Goal: Task Accomplishment & Management: Complete application form

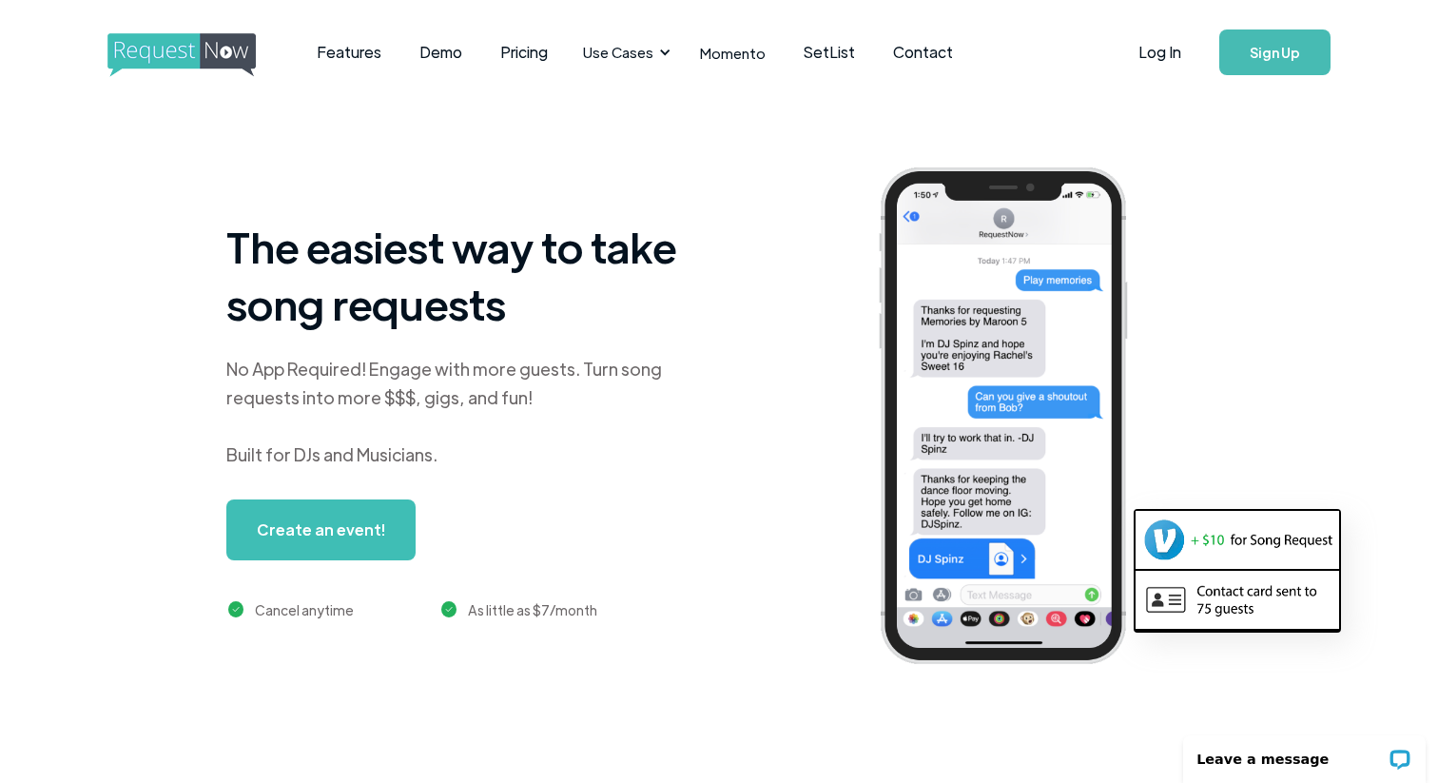
click at [433, 500] on div "Create an event!" at bounding box center [440, 529] width 428 height 61
click at [1163, 39] on link "Log In" at bounding box center [1159, 52] width 81 height 67
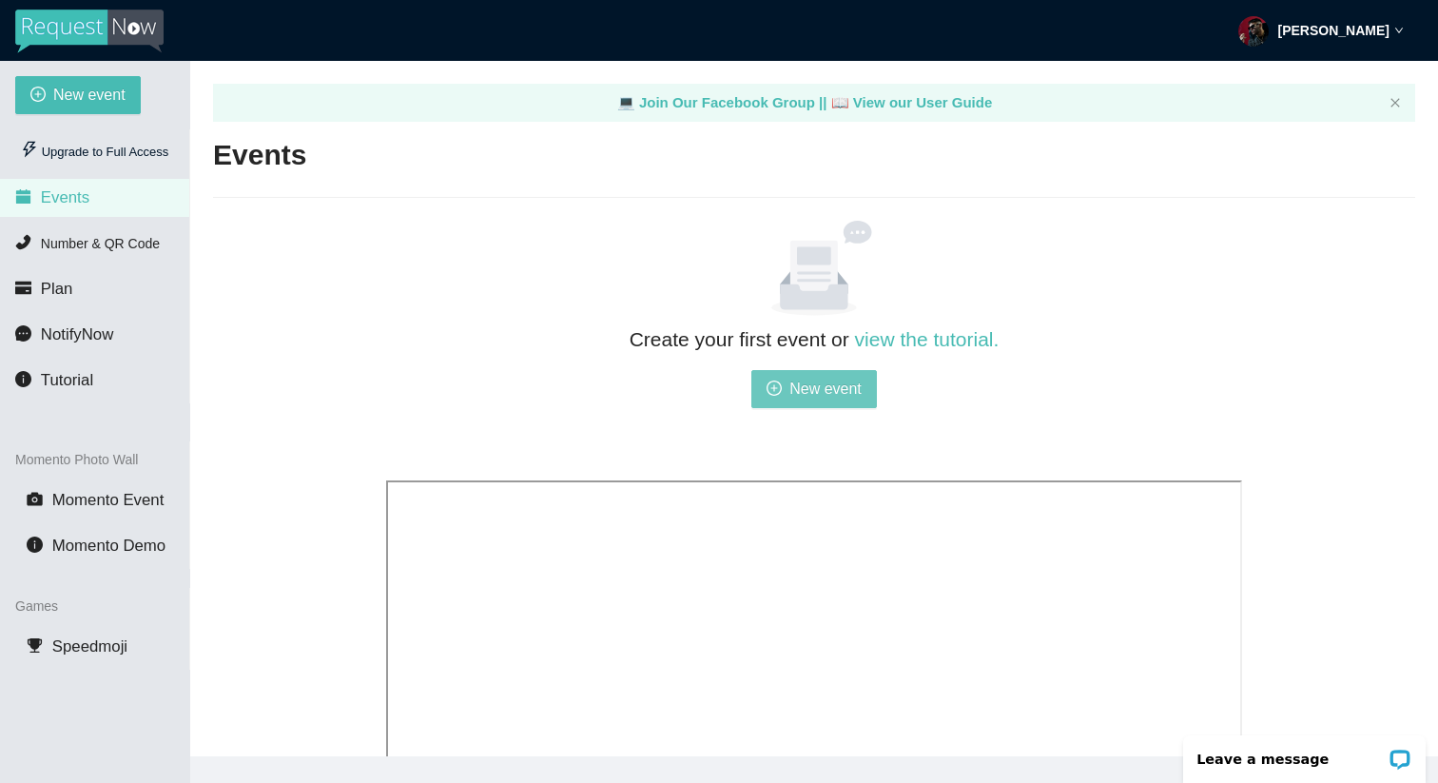
click at [814, 390] on span "New event" at bounding box center [825, 389] width 72 height 24
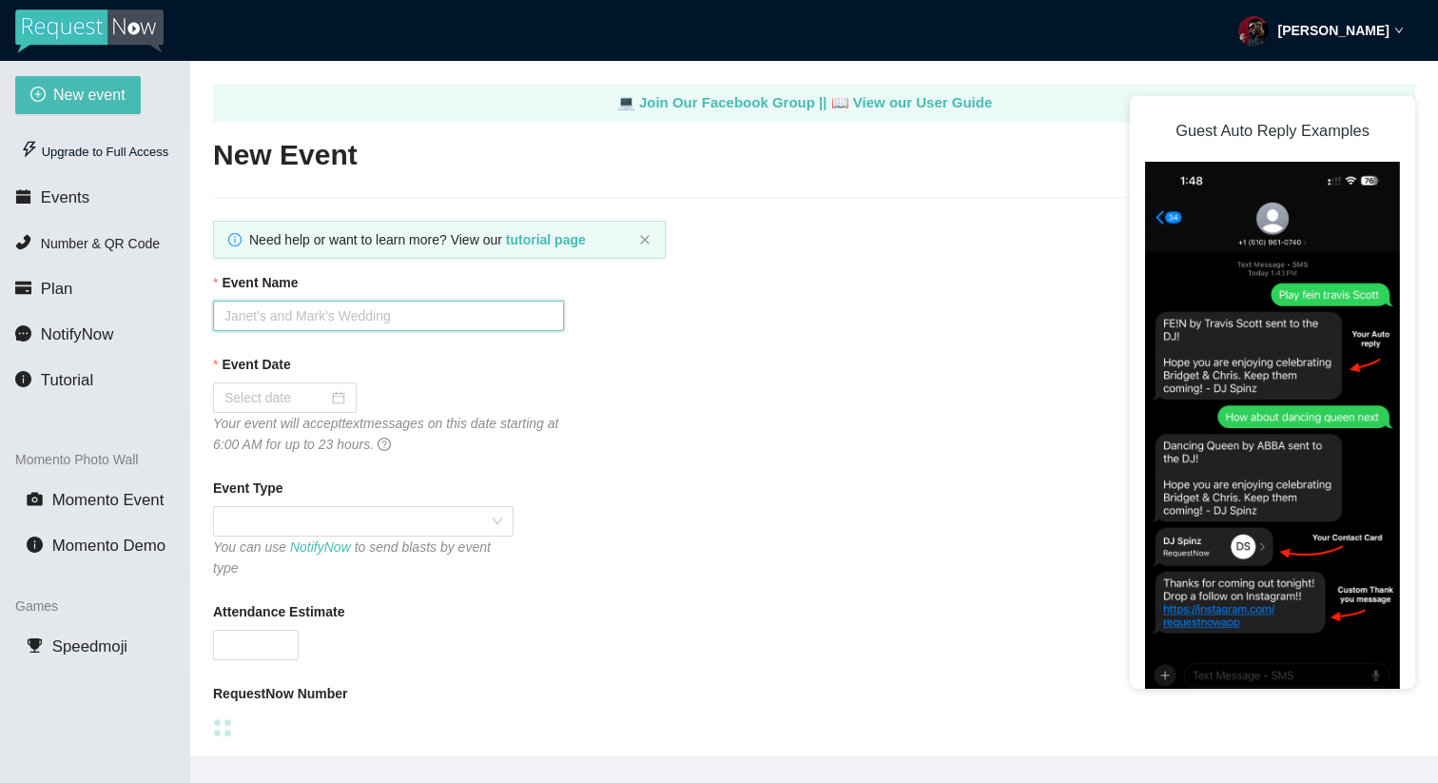
click at [360, 318] on input "Event Name" at bounding box center [388, 316] width 351 height 30
type input "Malliw"
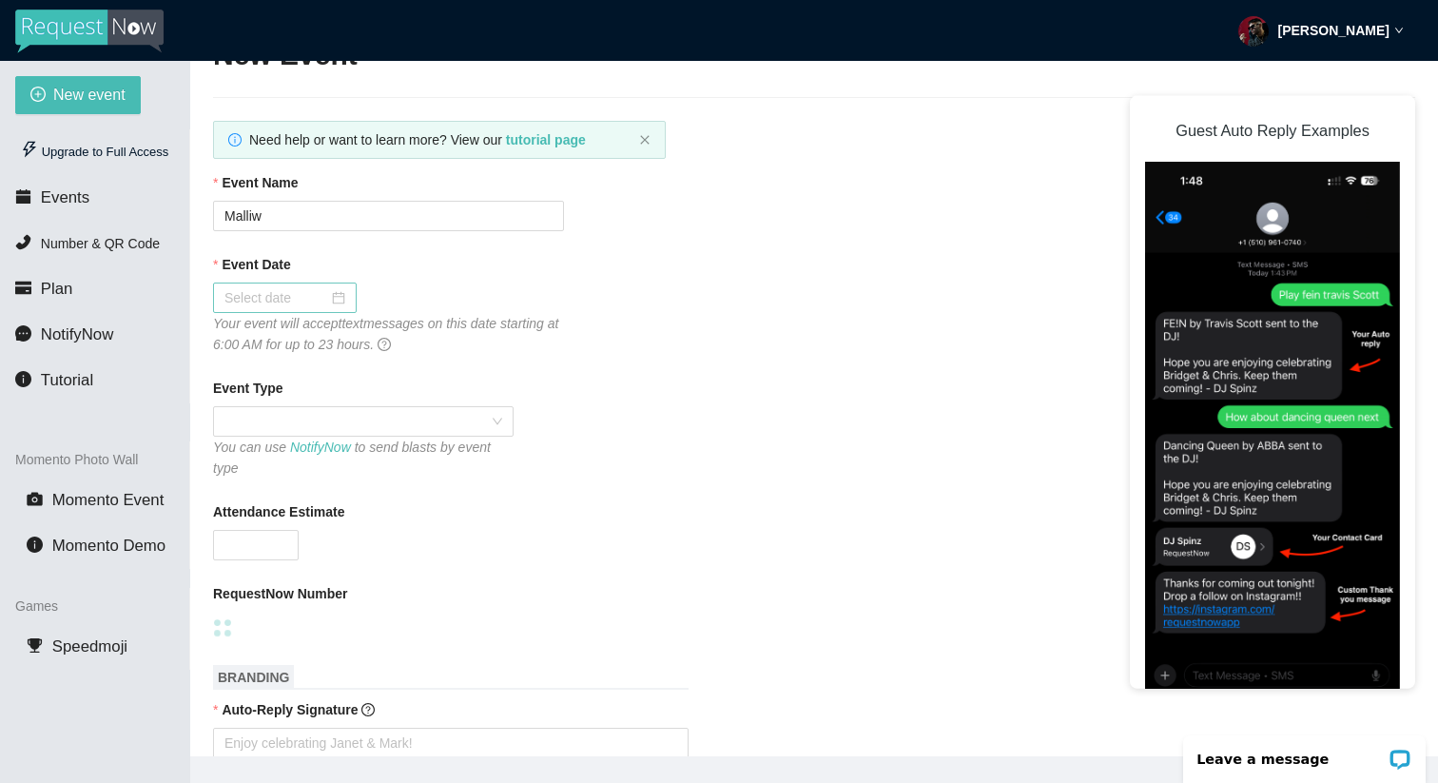
click at [258, 295] on input "Event Date" at bounding box center [276, 297] width 104 height 21
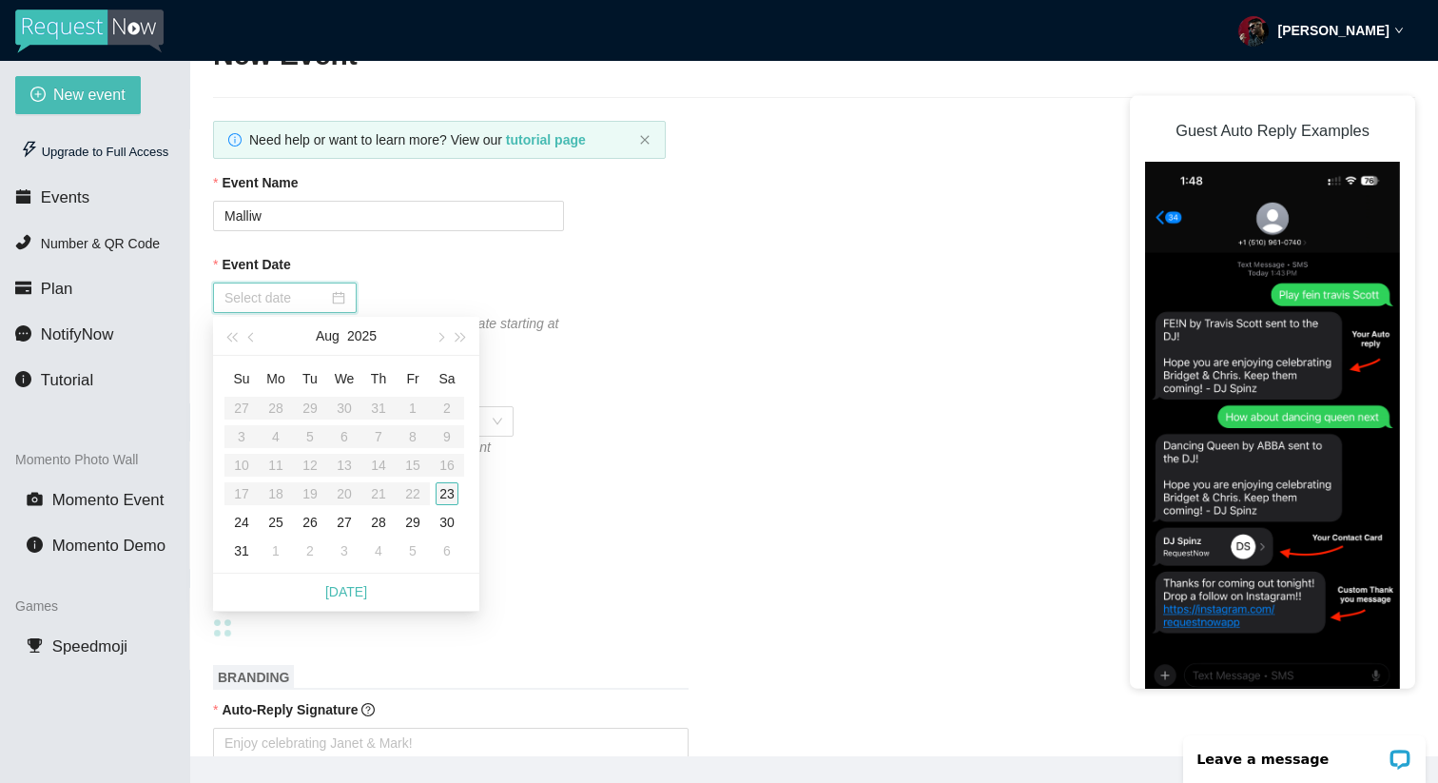
type input "08/23/2025"
click at [433, 494] on td "23" at bounding box center [447, 493] width 34 height 29
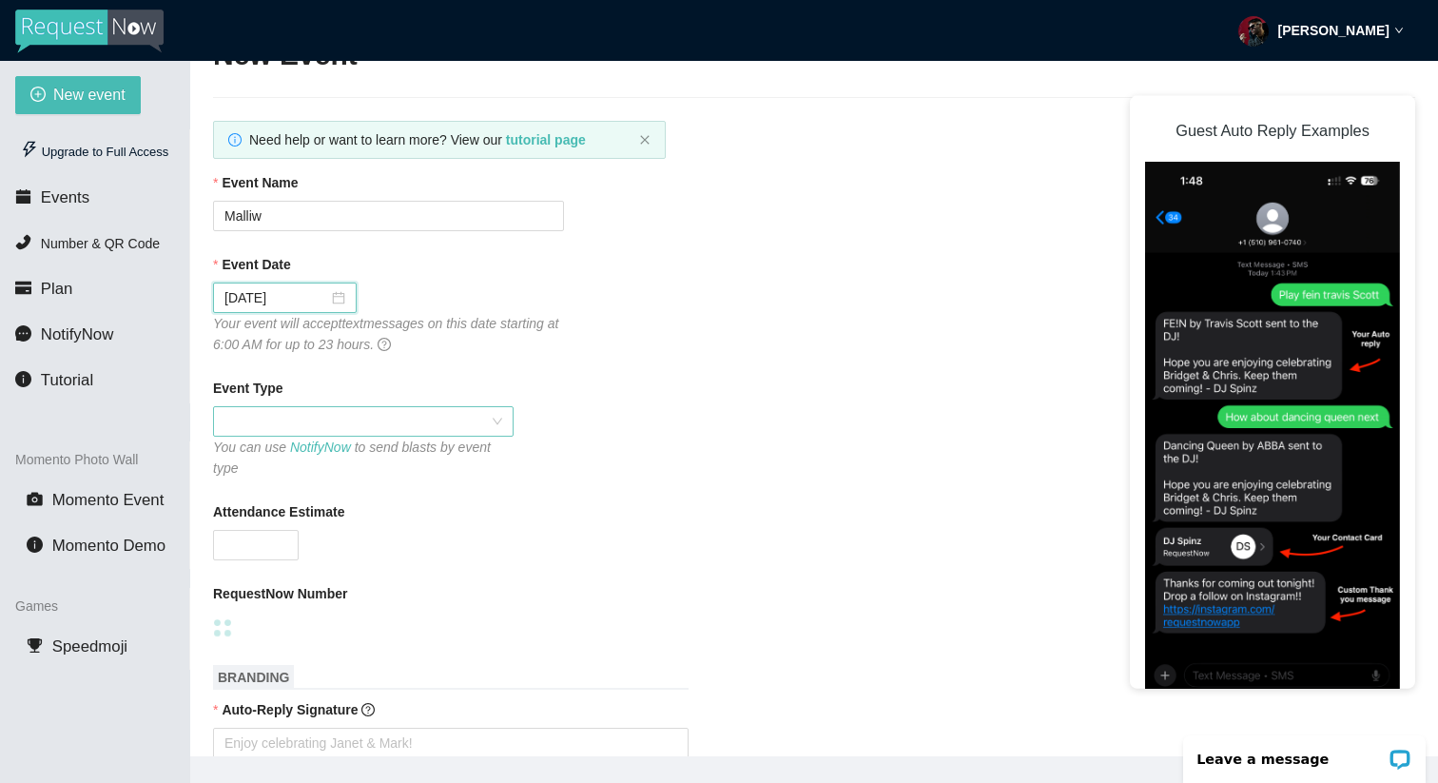
click at [277, 421] on span at bounding box center [363, 421] width 278 height 29
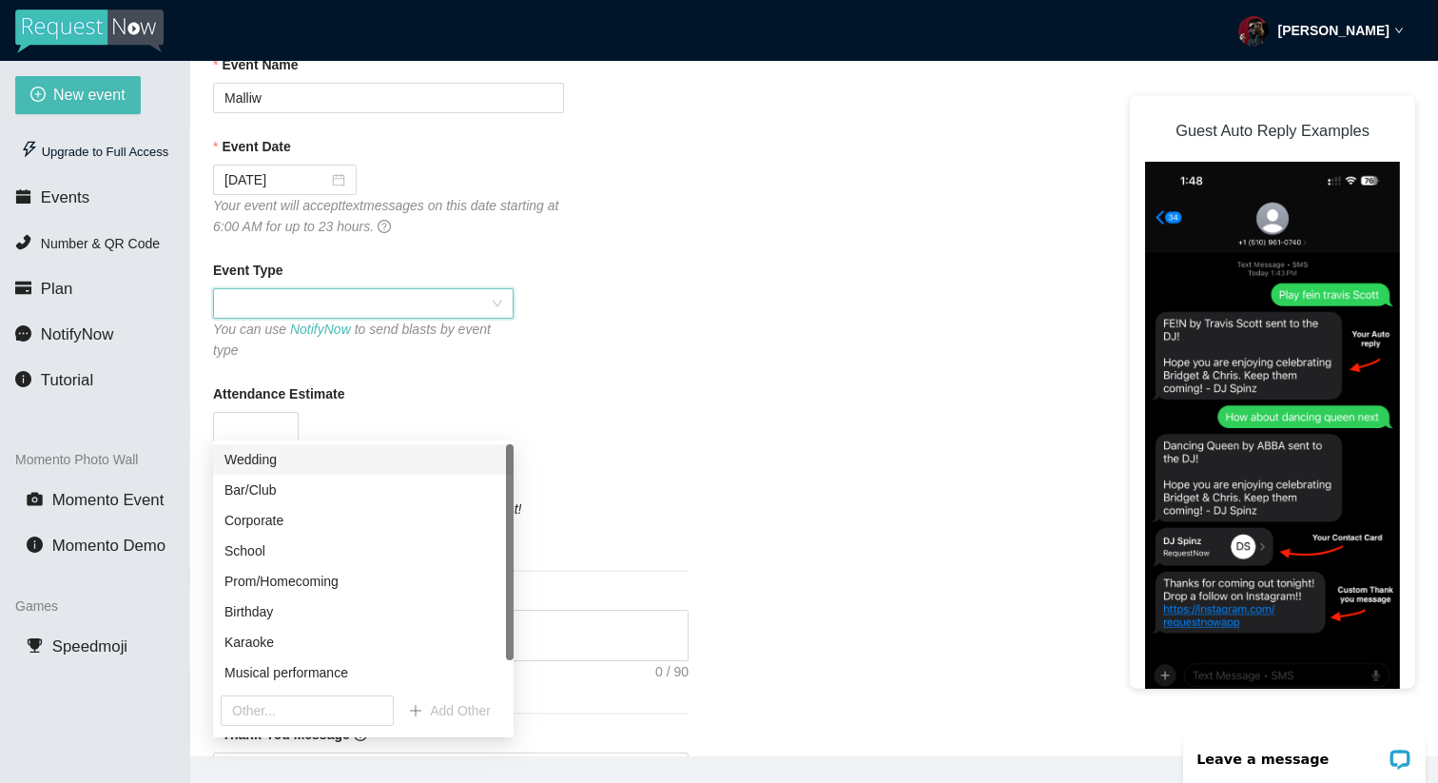
scroll to position [232, 0]
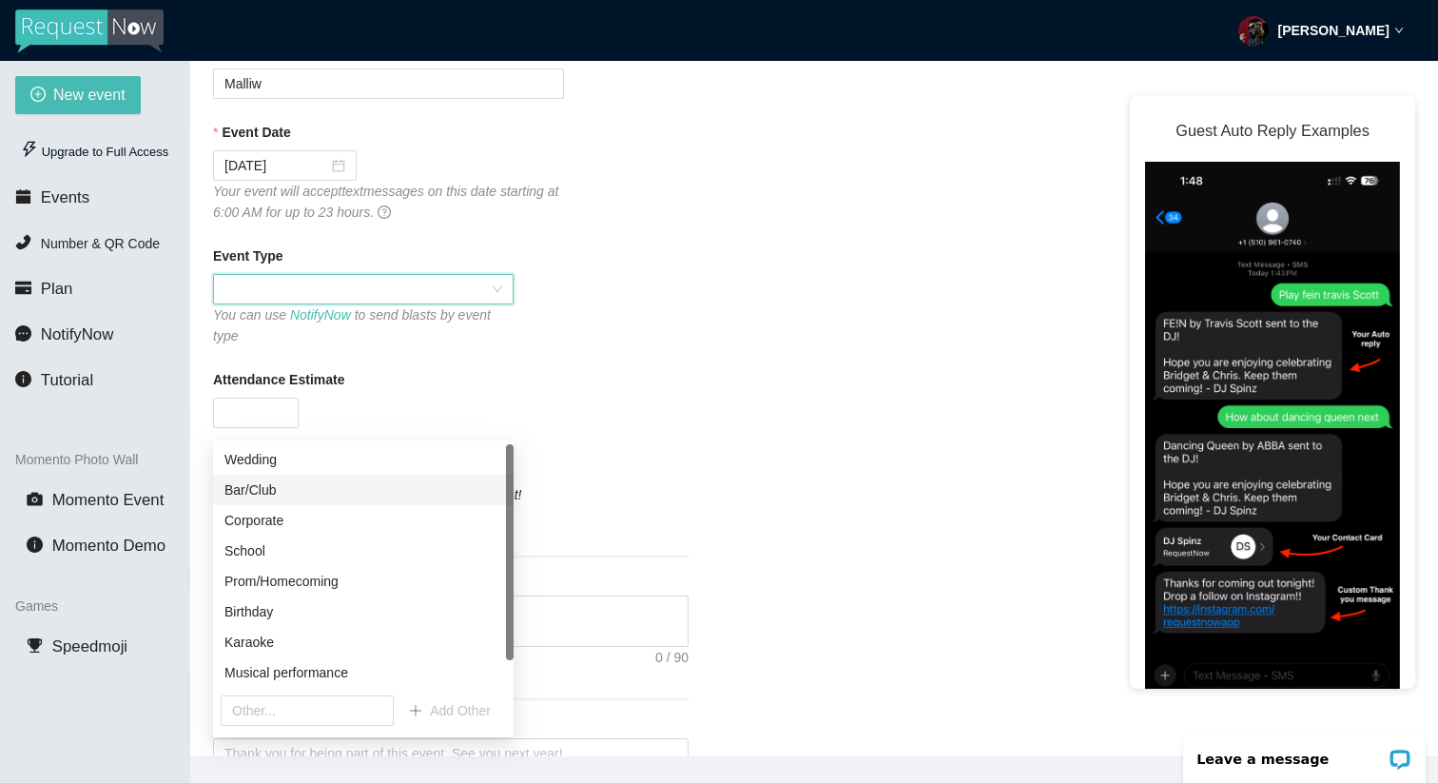
click at [282, 482] on div "Bar/Club" at bounding box center [363, 489] width 278 height 21
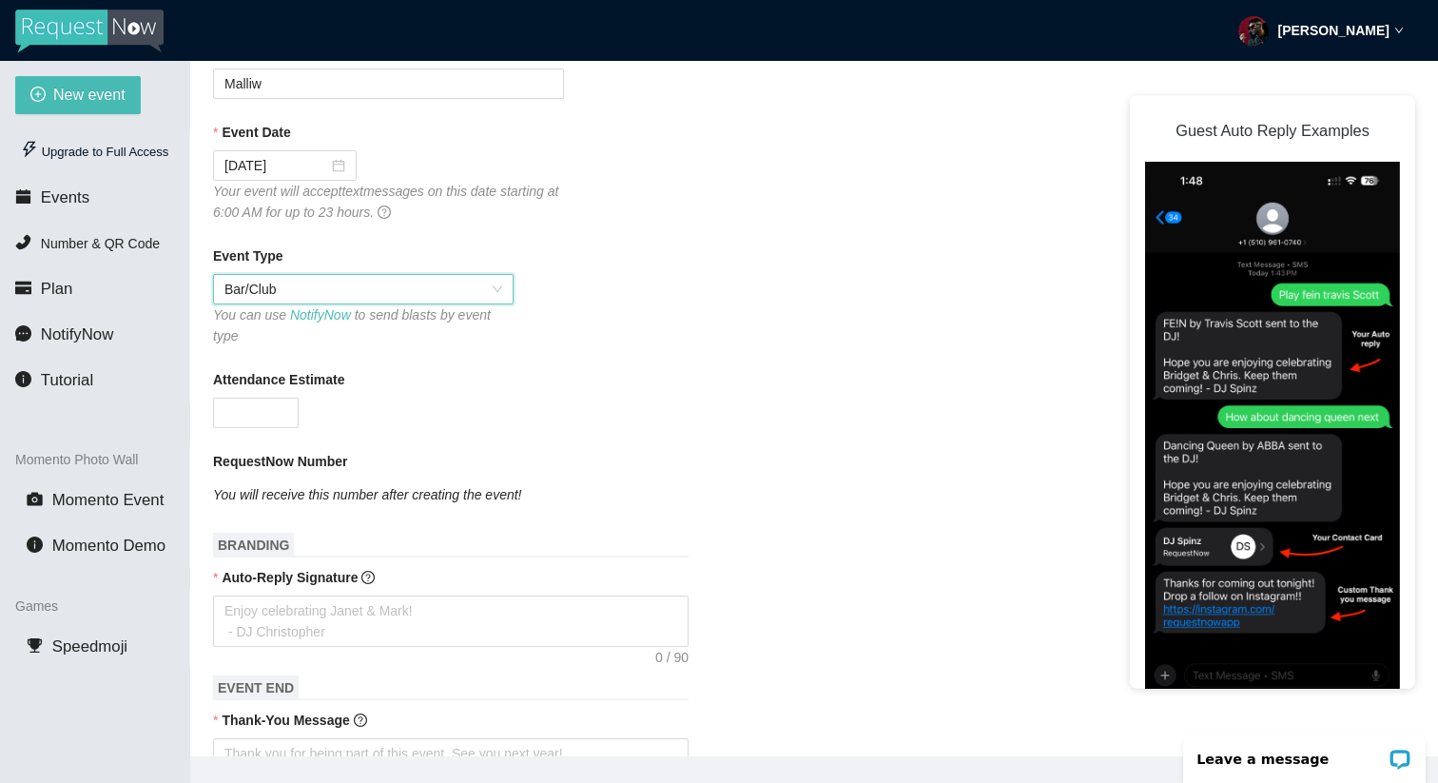
click at [338, 284] on span "Bar/Club" at bounding box center [363, 289] width 278 height 29
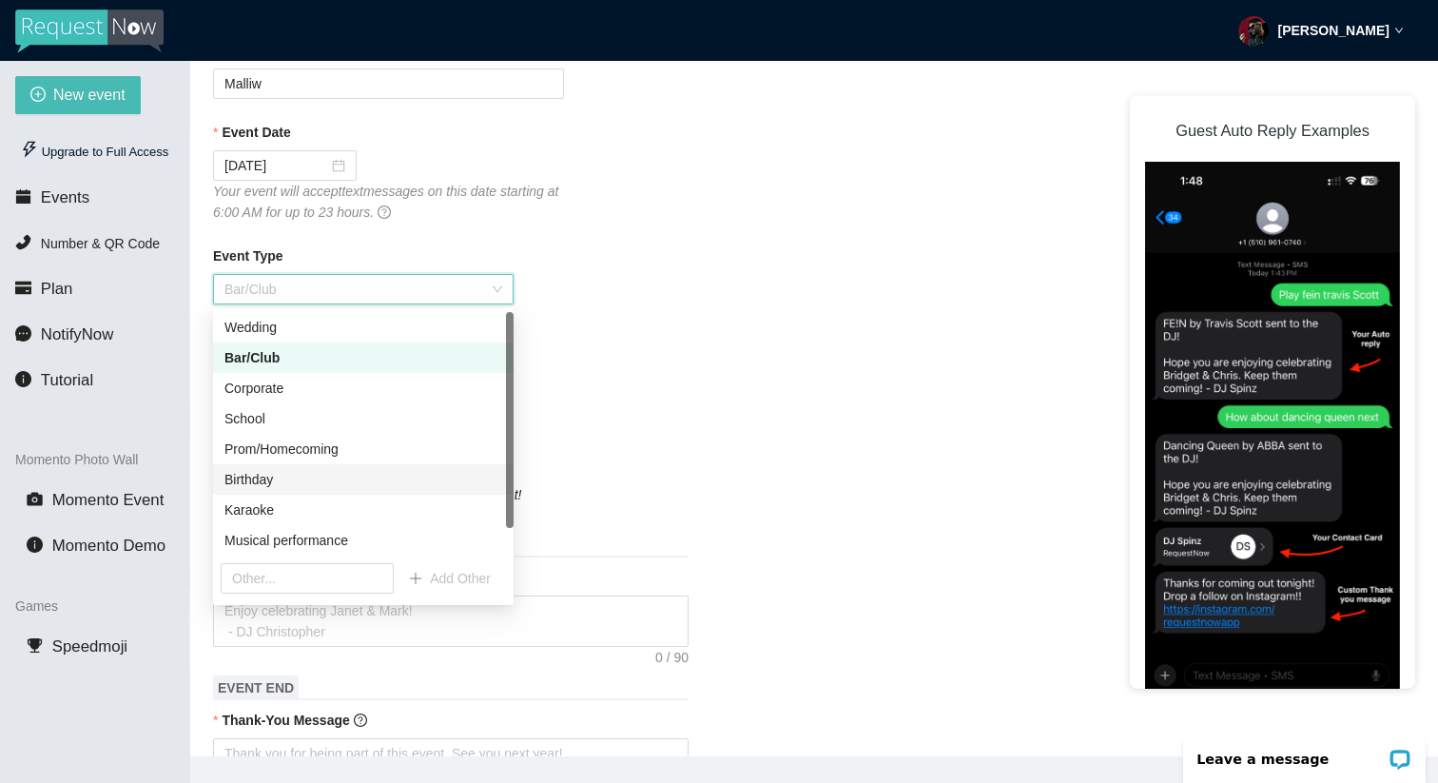
scroll to position [30, 0]
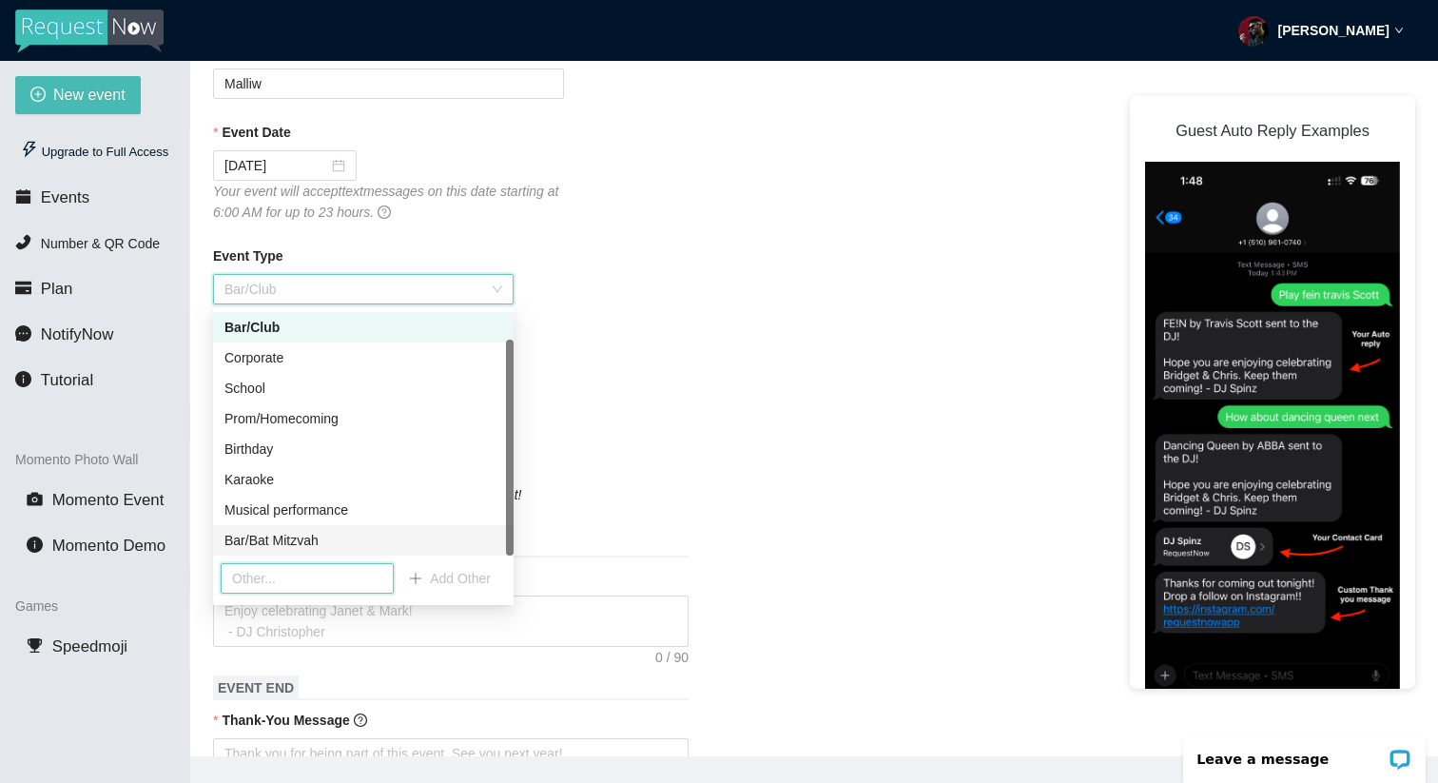
click at [301, 578] on input "text" at bounding box center [307, 578] width 173 height 30
type input "pool party"
click at [462, 577] on span "Add Other" at bounding box center [460, 578] width 61 height 21
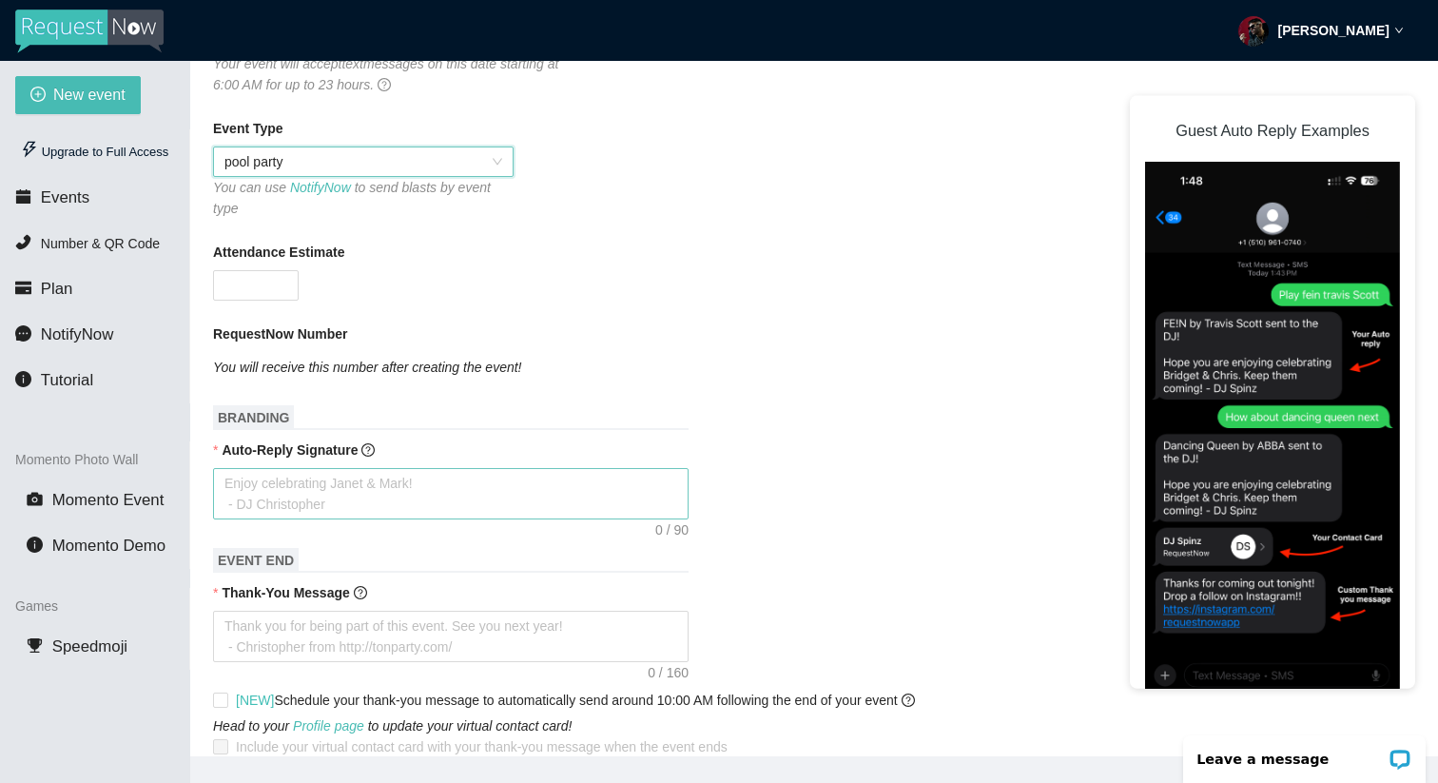
scroll to position [467, 0]
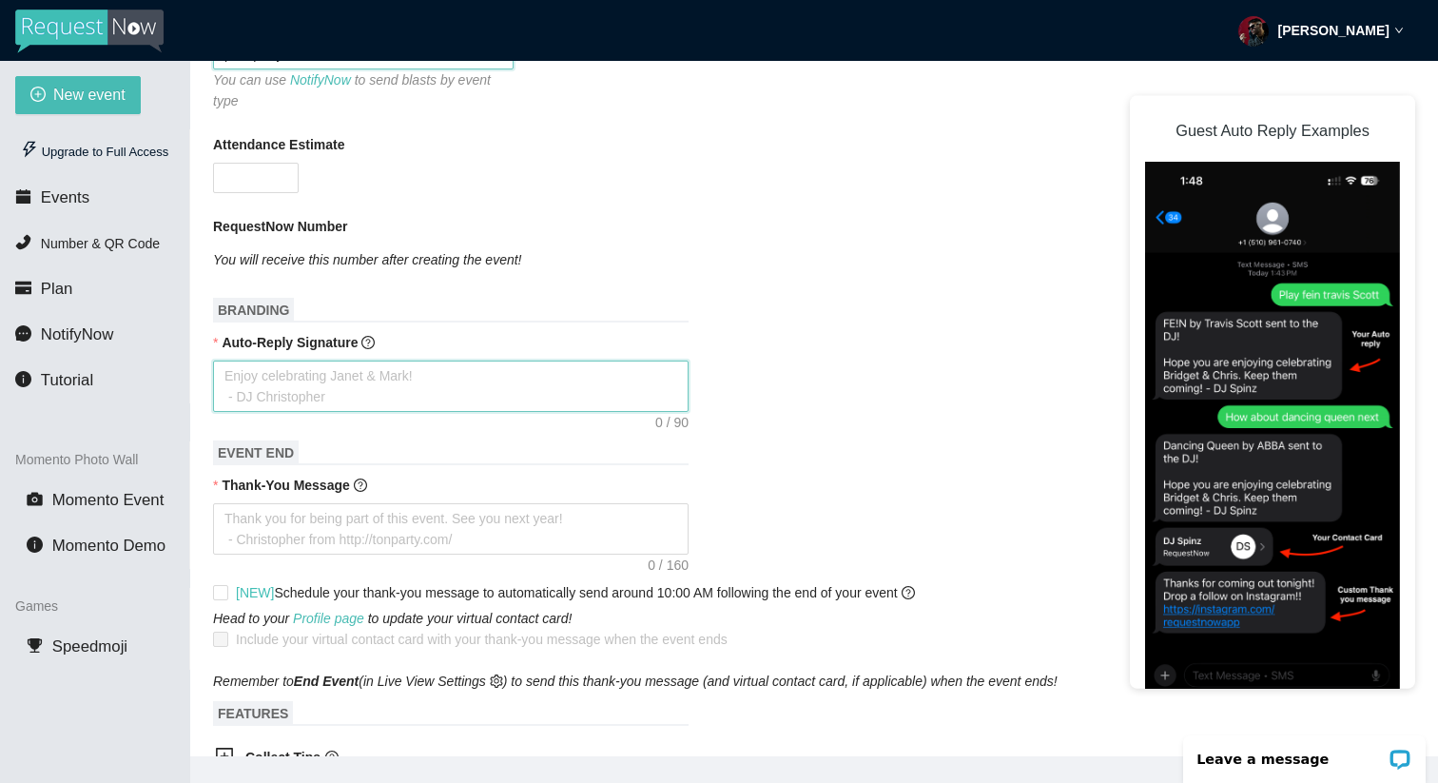
click at [319, 389] on textarea "Auto-Reply Signature" at bounding box center [451, 385] width 476 height 51
click at [272, 384] on textarea "Auto-Reply Signature" at bounding box center [451, 385] width 476 height 51
type textarea "m"
type textarea "ma"
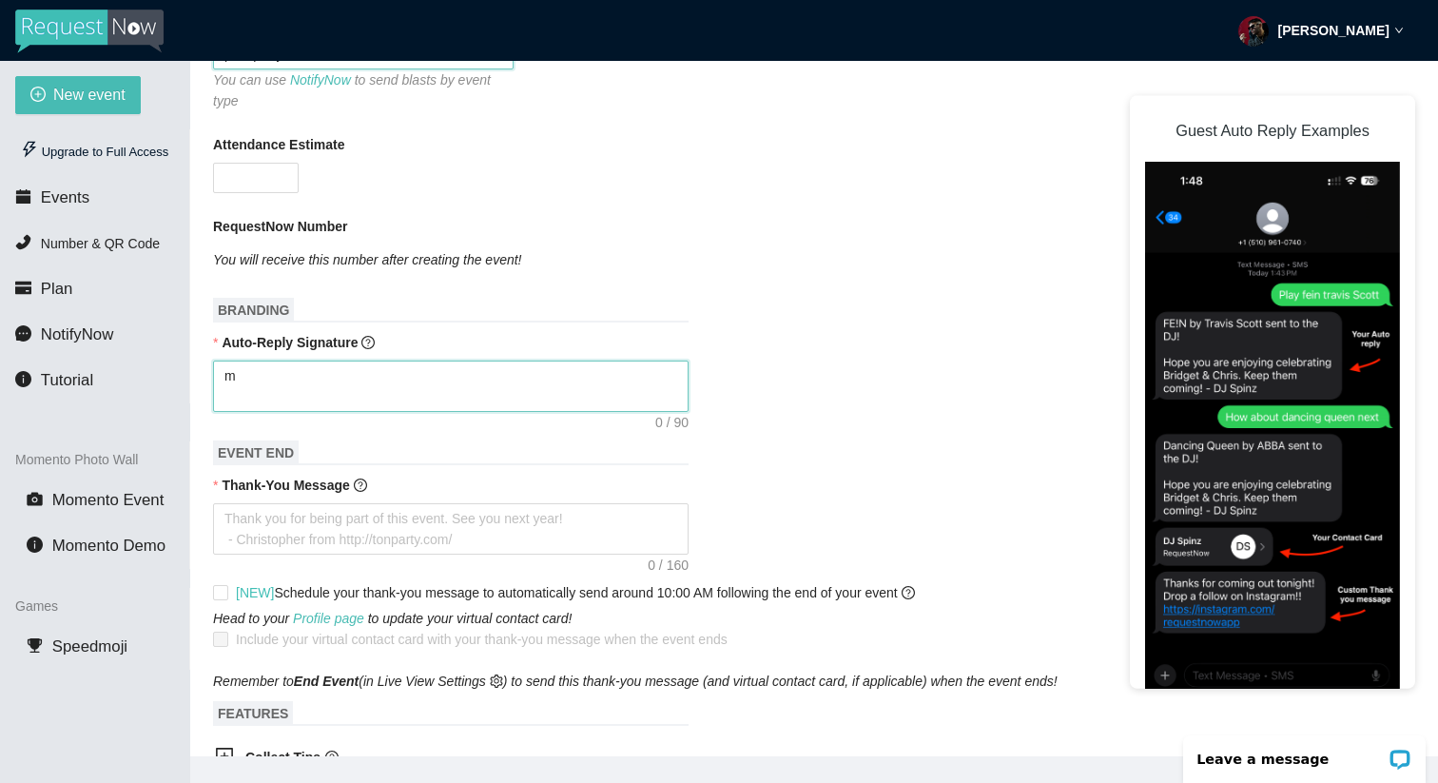
type textarea "ma"
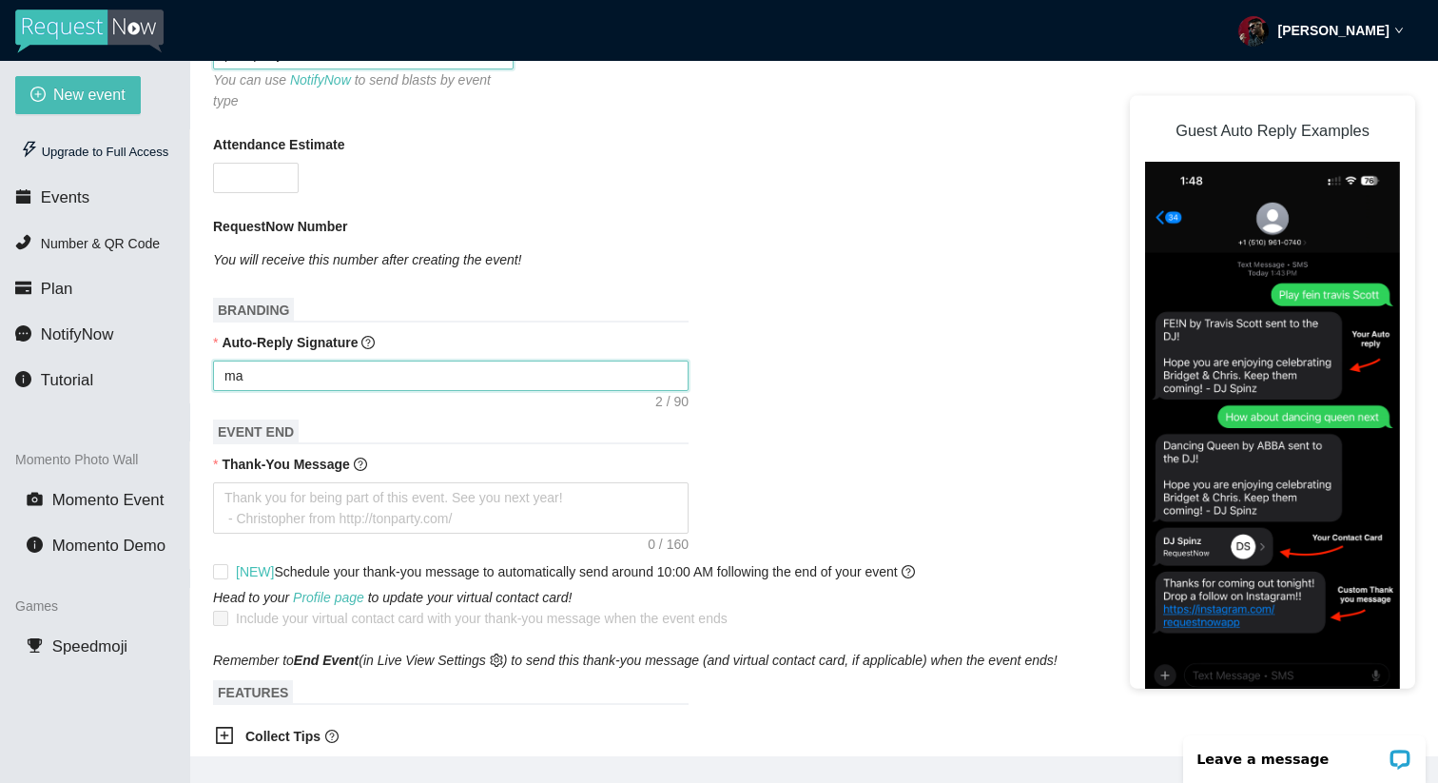
type textarea "mal"
type textarea "mall"
type textarea "malli"
type textarea "mallio"
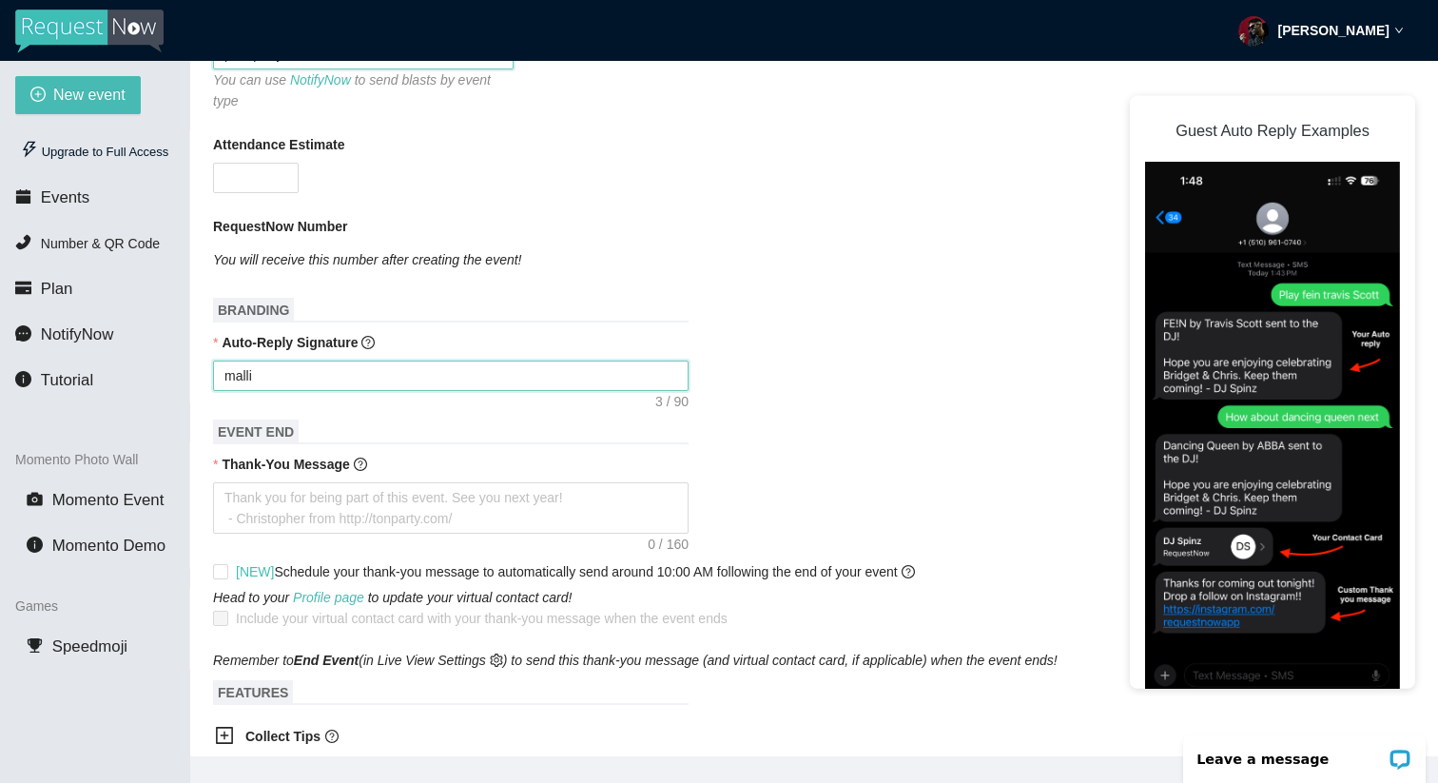
type textarea "mallio"
type textarea "malliow"
type textarea "mallio"
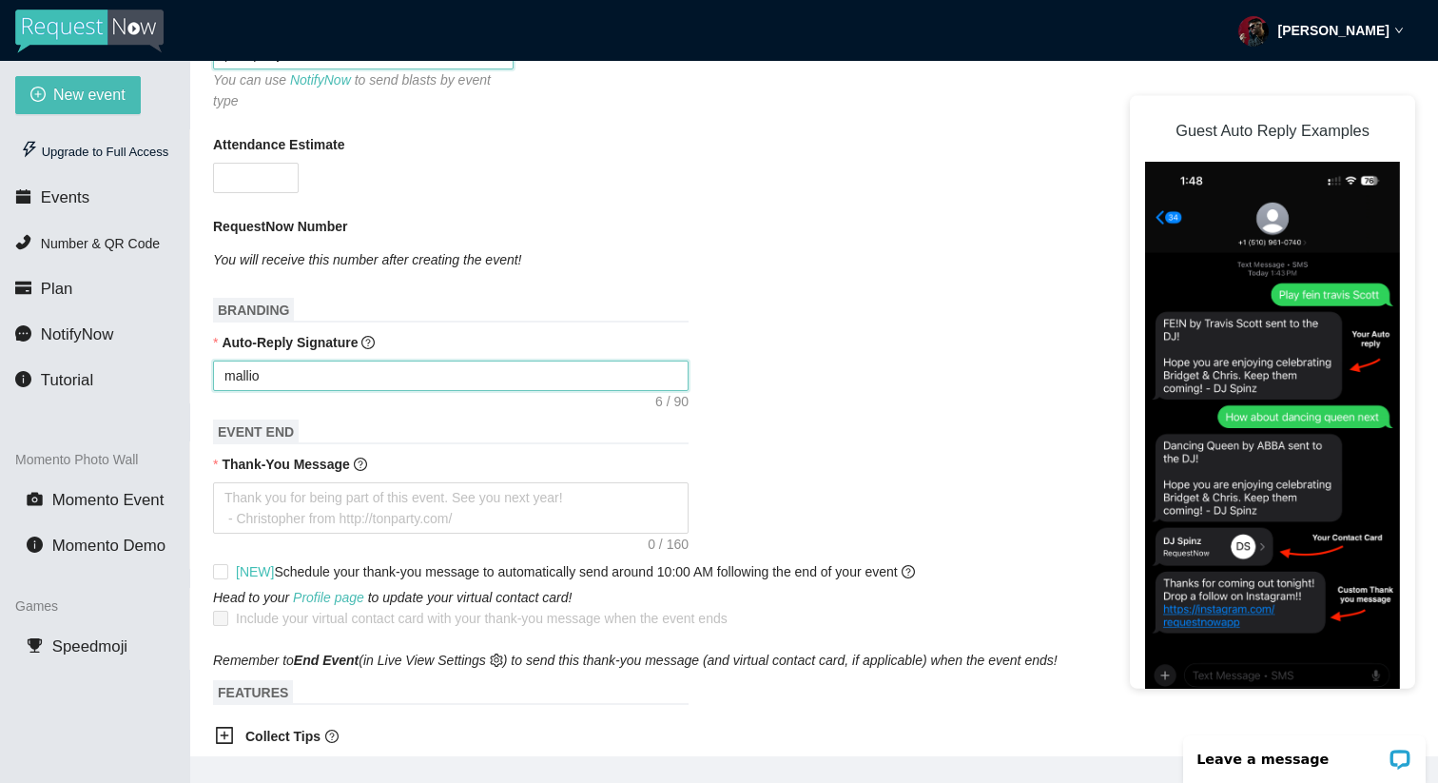
type textarea "malli"
type textarea "malliw"
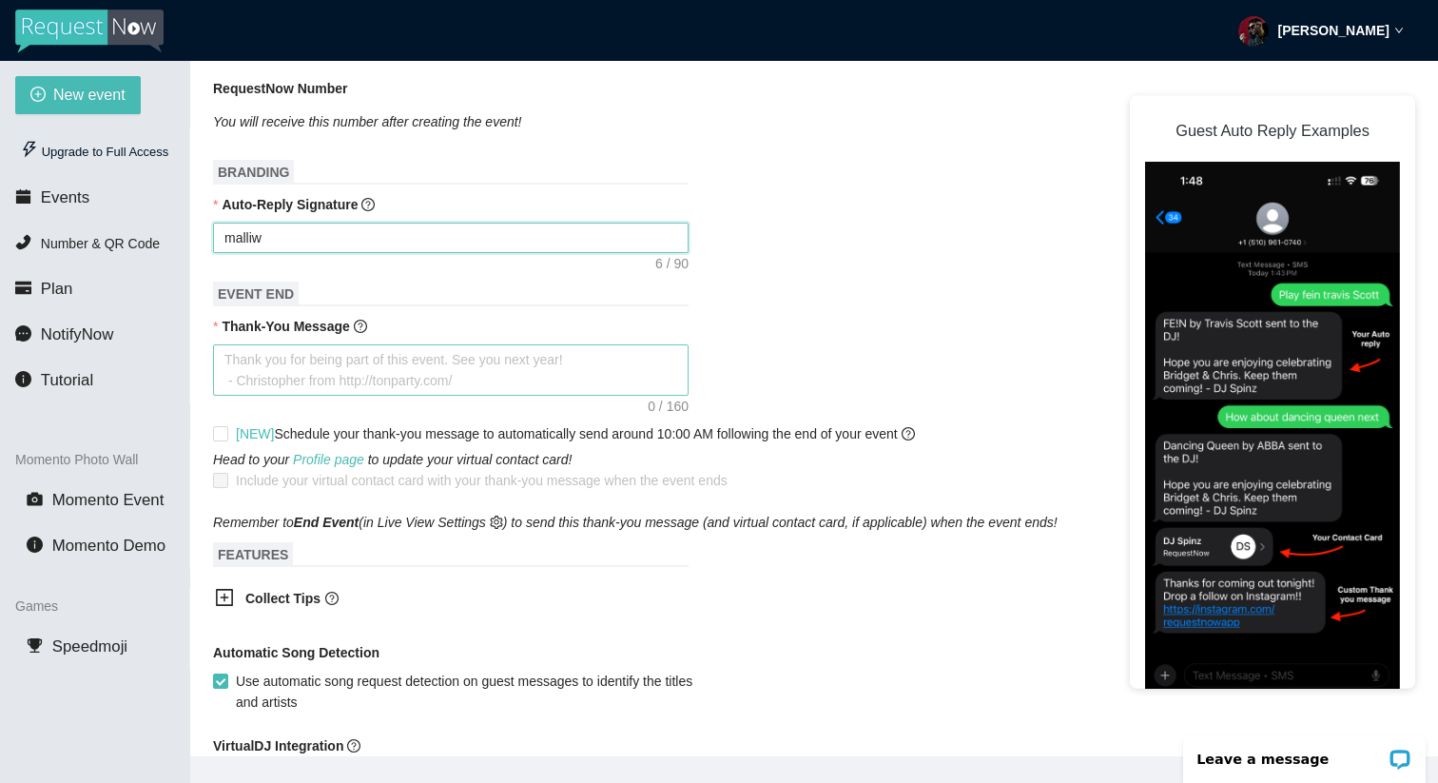
scroll to position [639, 0]
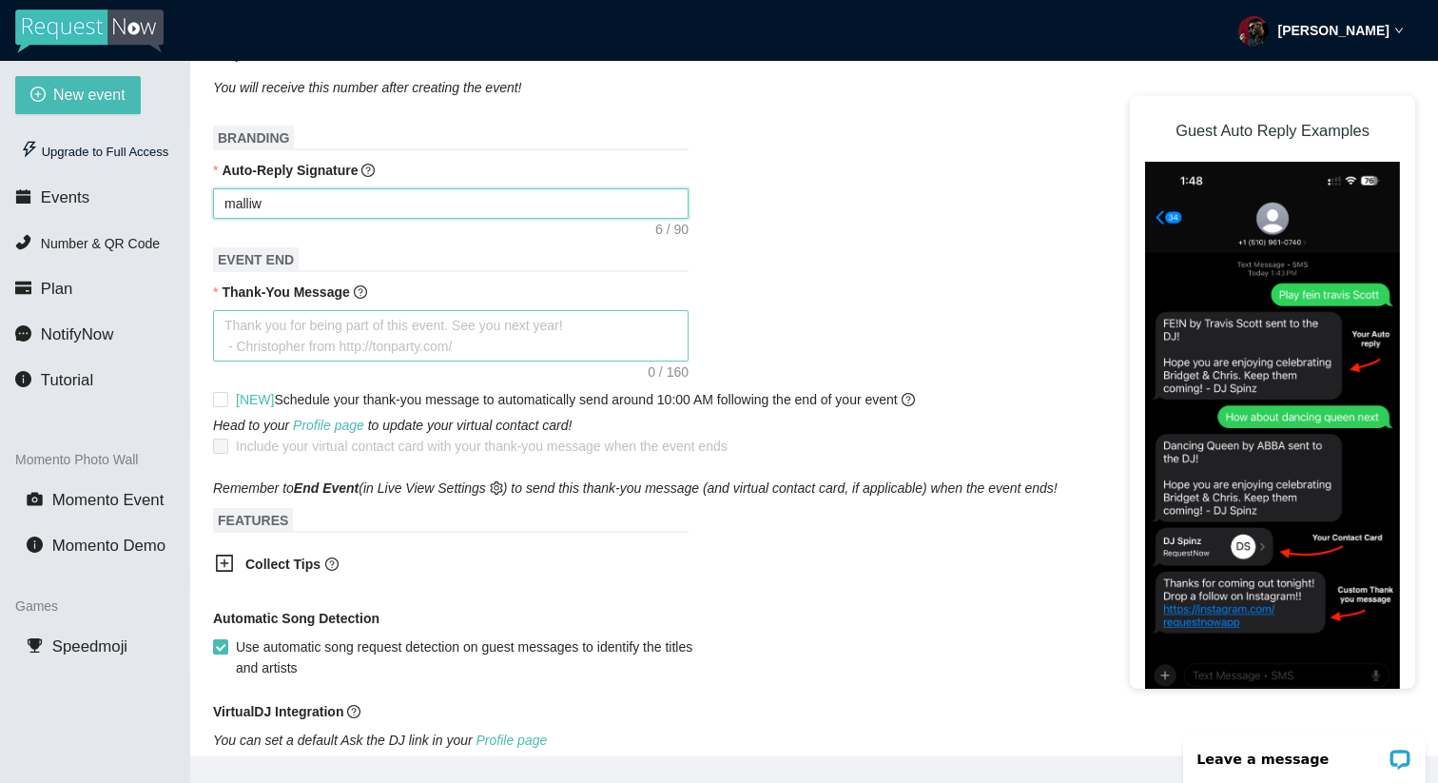
type textarea "malliw"
click at [371, 320] on textarea "Thank-You Message" at bounding box center [451, 335] width 476 height 51
type textarea "g"
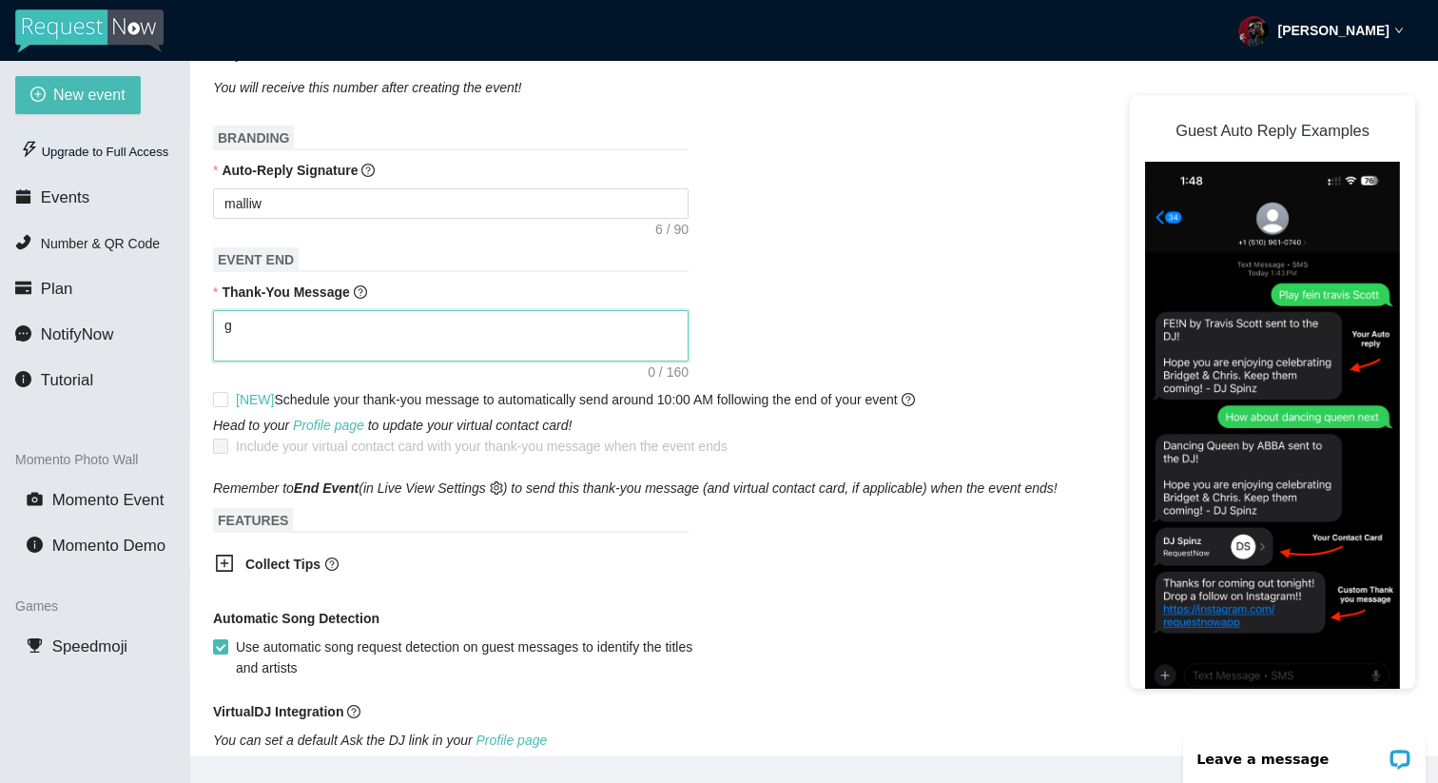
type textarea "gr"
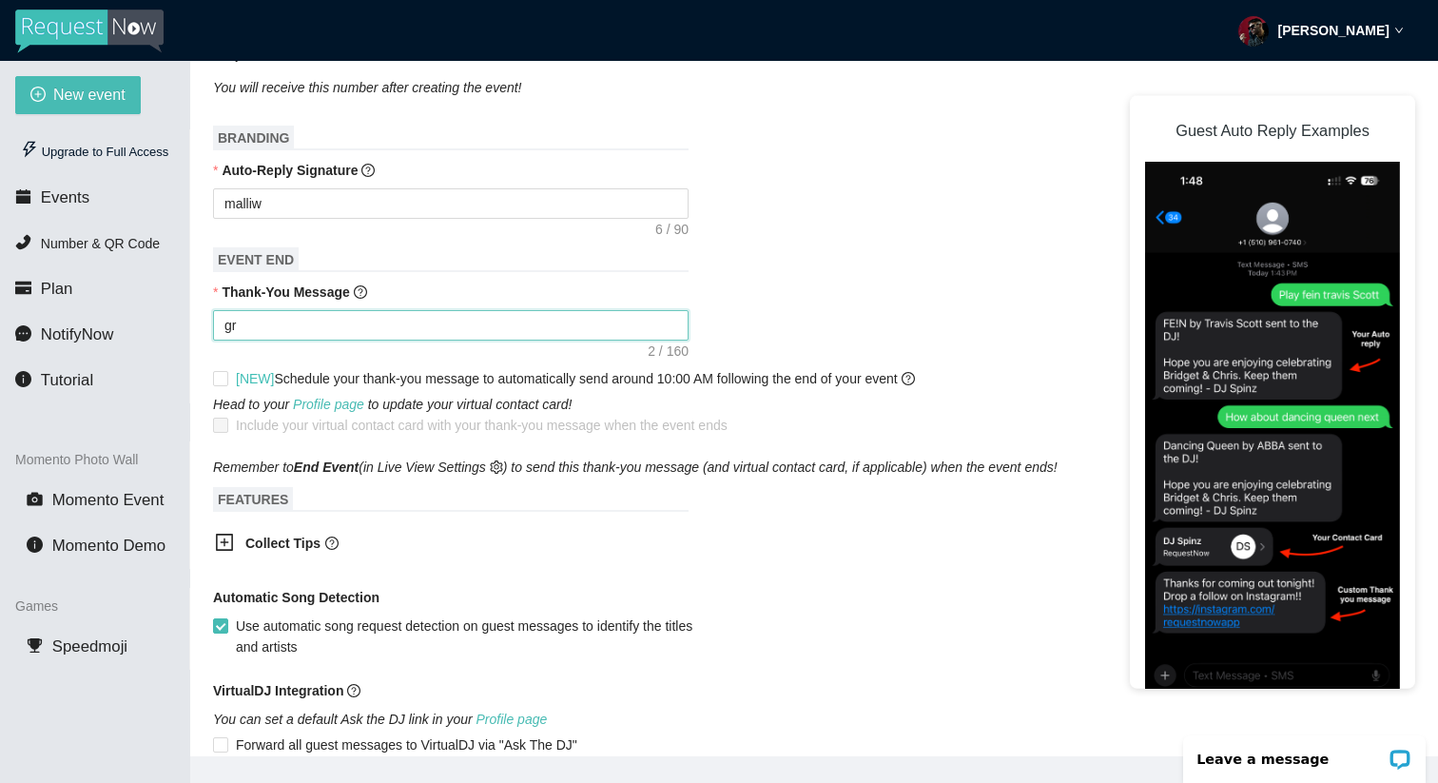
type textarea "gra"
type textarea "graz"
type textarea "grazi"
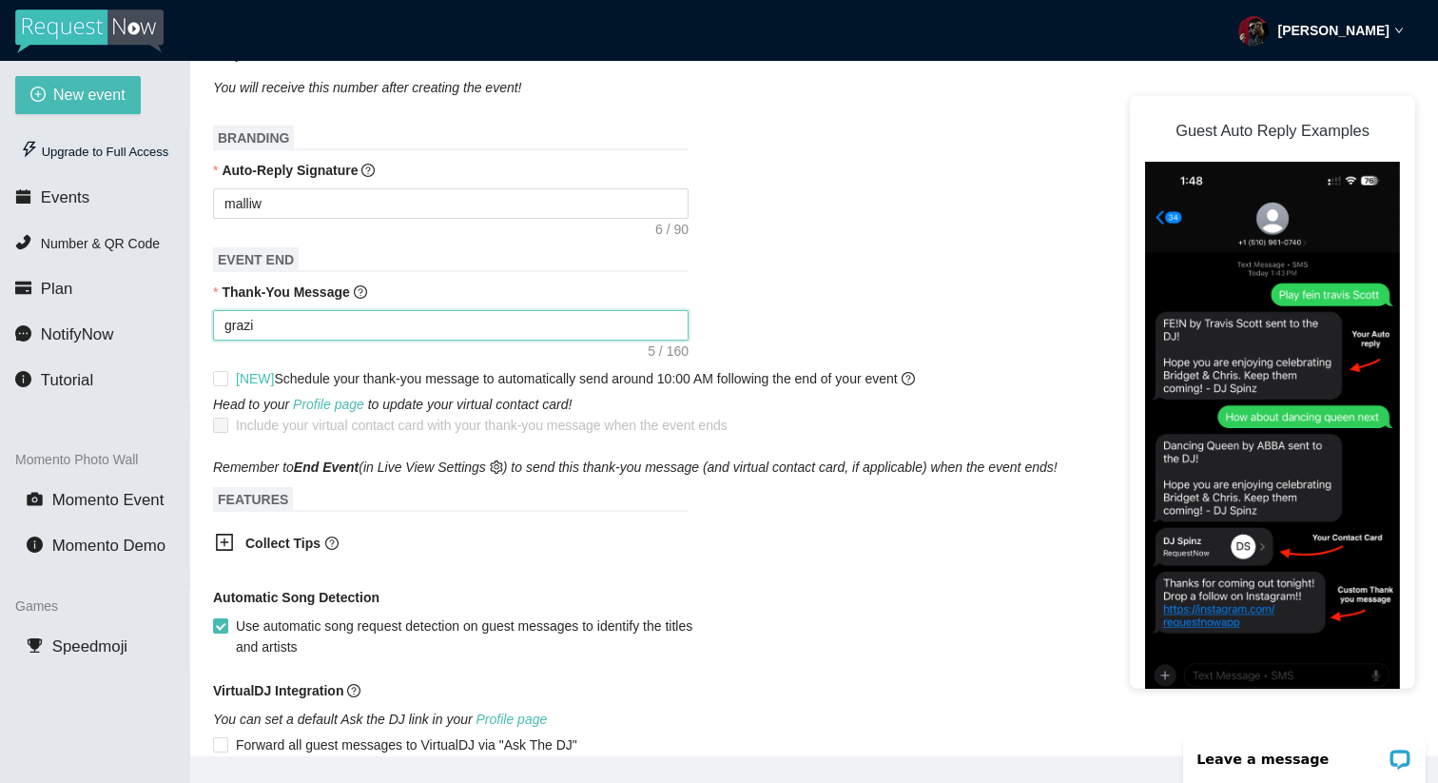
type textarea "grazie"
type textarea "grazie p"
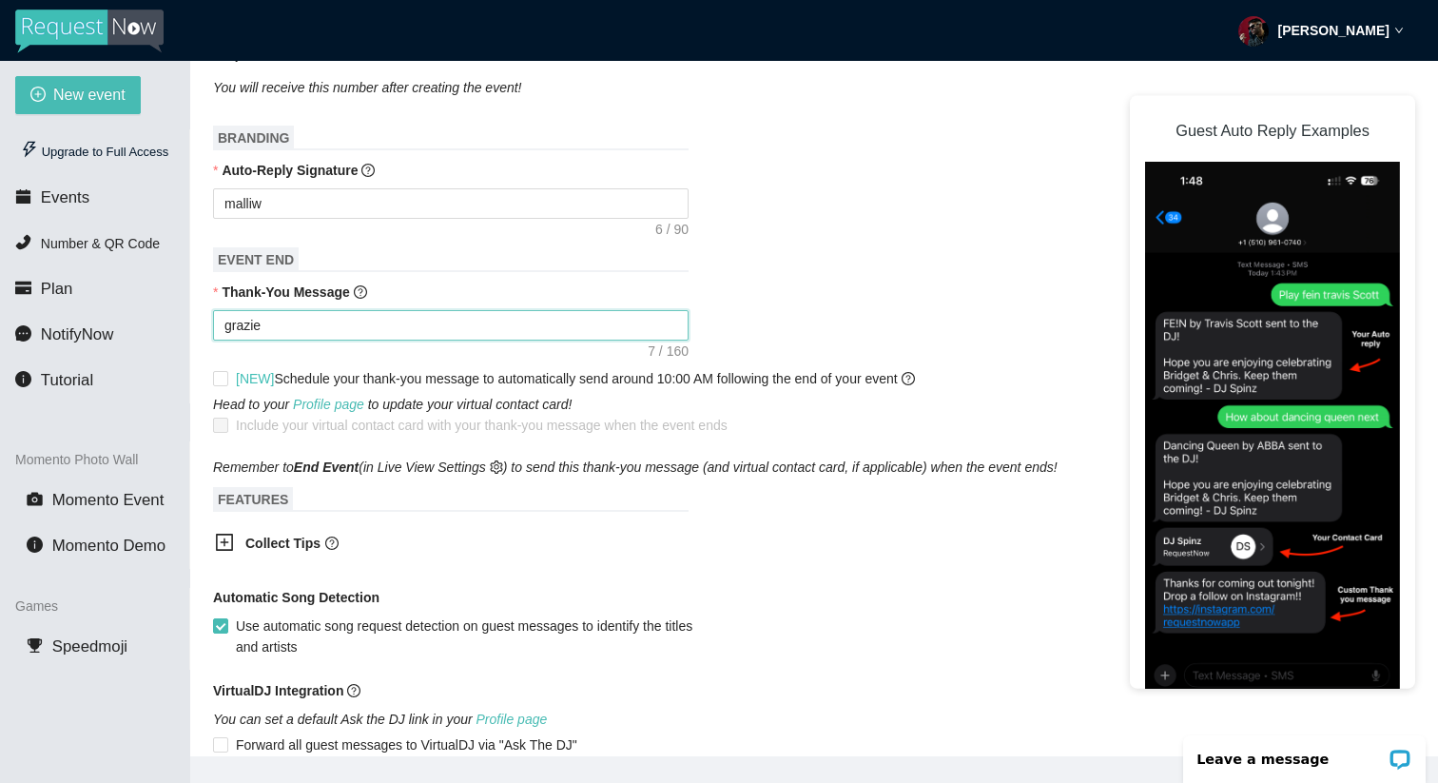
type textarea "grazie p"
type textarea "grazie pe"
type textarea "grazie per"
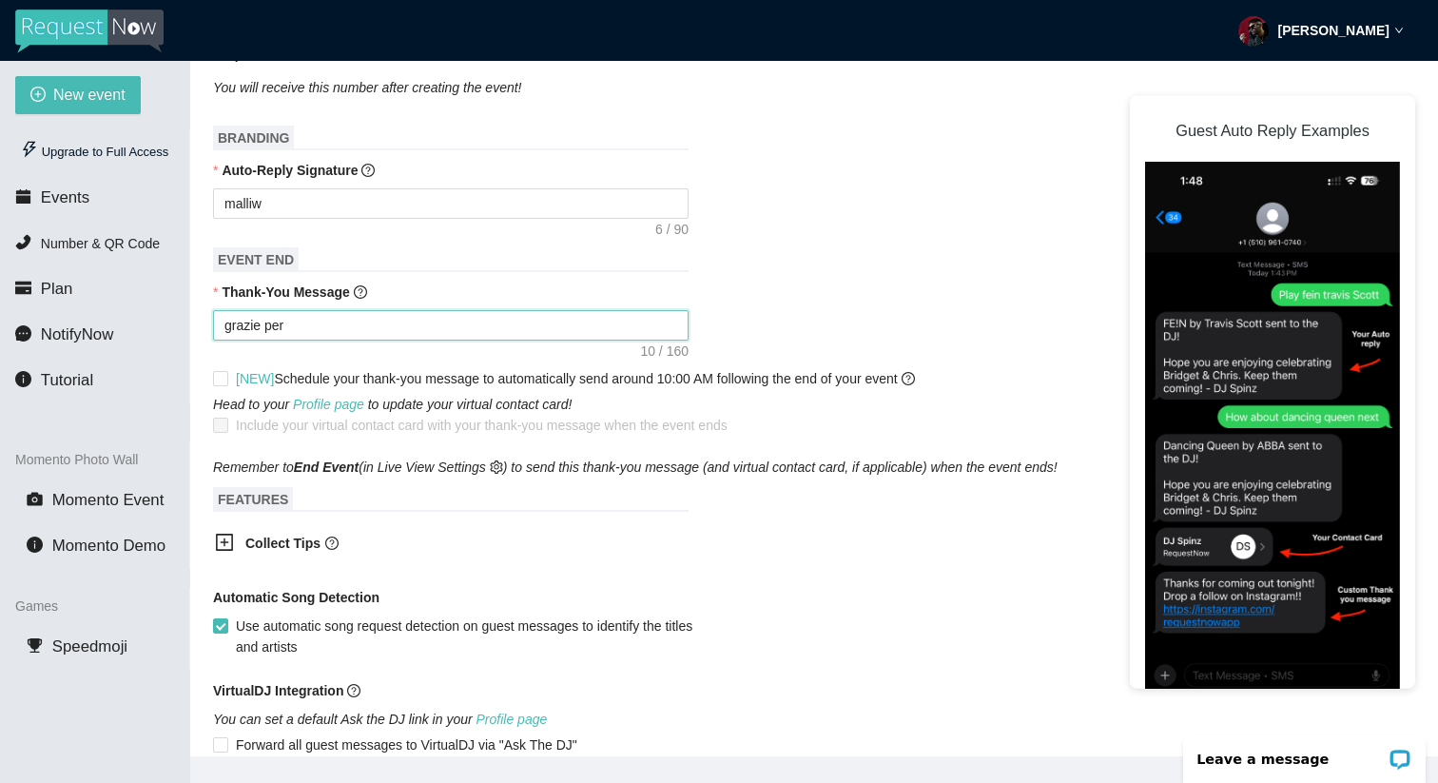
type textarea "grazie per"
type textarea "grazie per a"
type textarea "grazie per av"
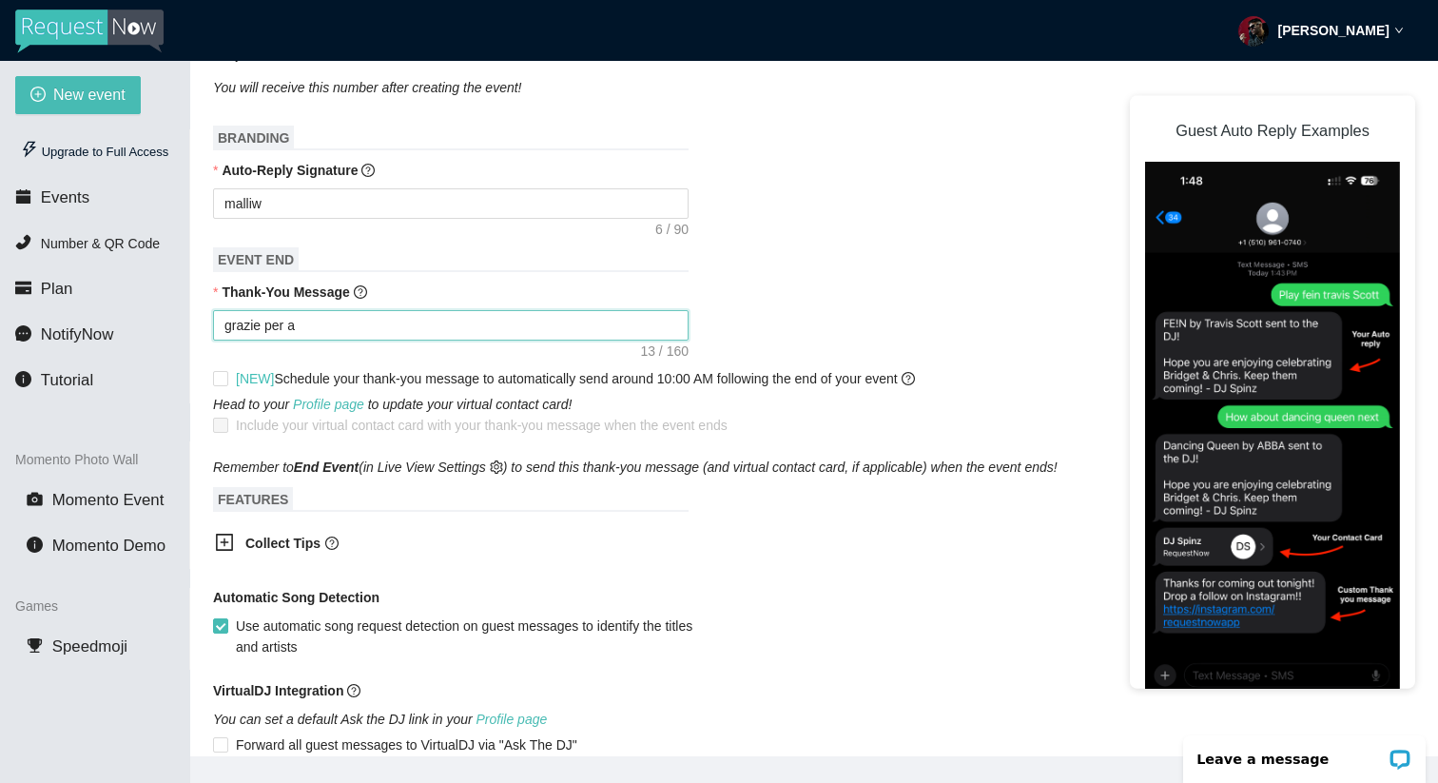
type textarea "grazie per av"
type textarea "grazie per ave"
type textarea "grazie per aver"
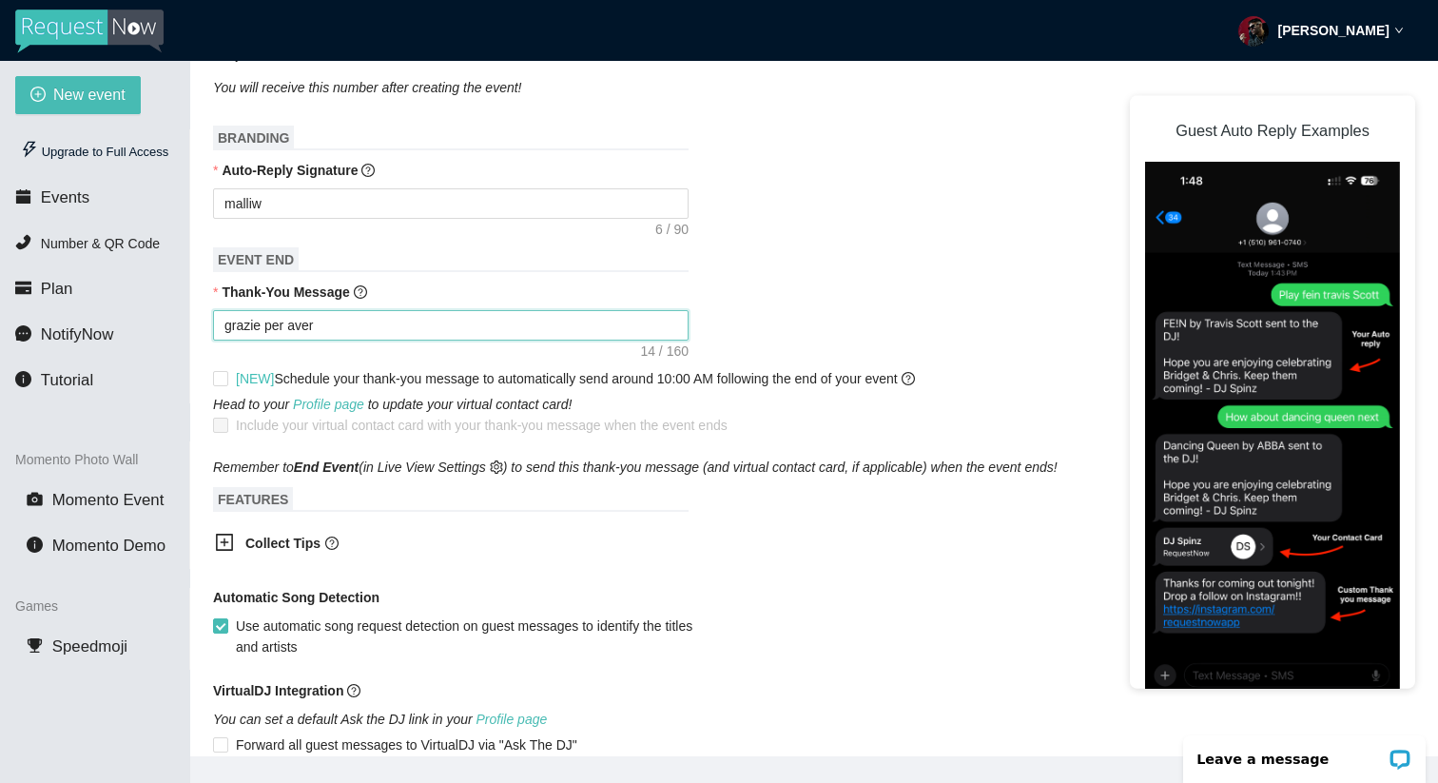
type textarea "grazie per aver"
type textarea "grazie per aver p"
type textarea "grazie per aver pa"
type textarea "grazie per aver par"
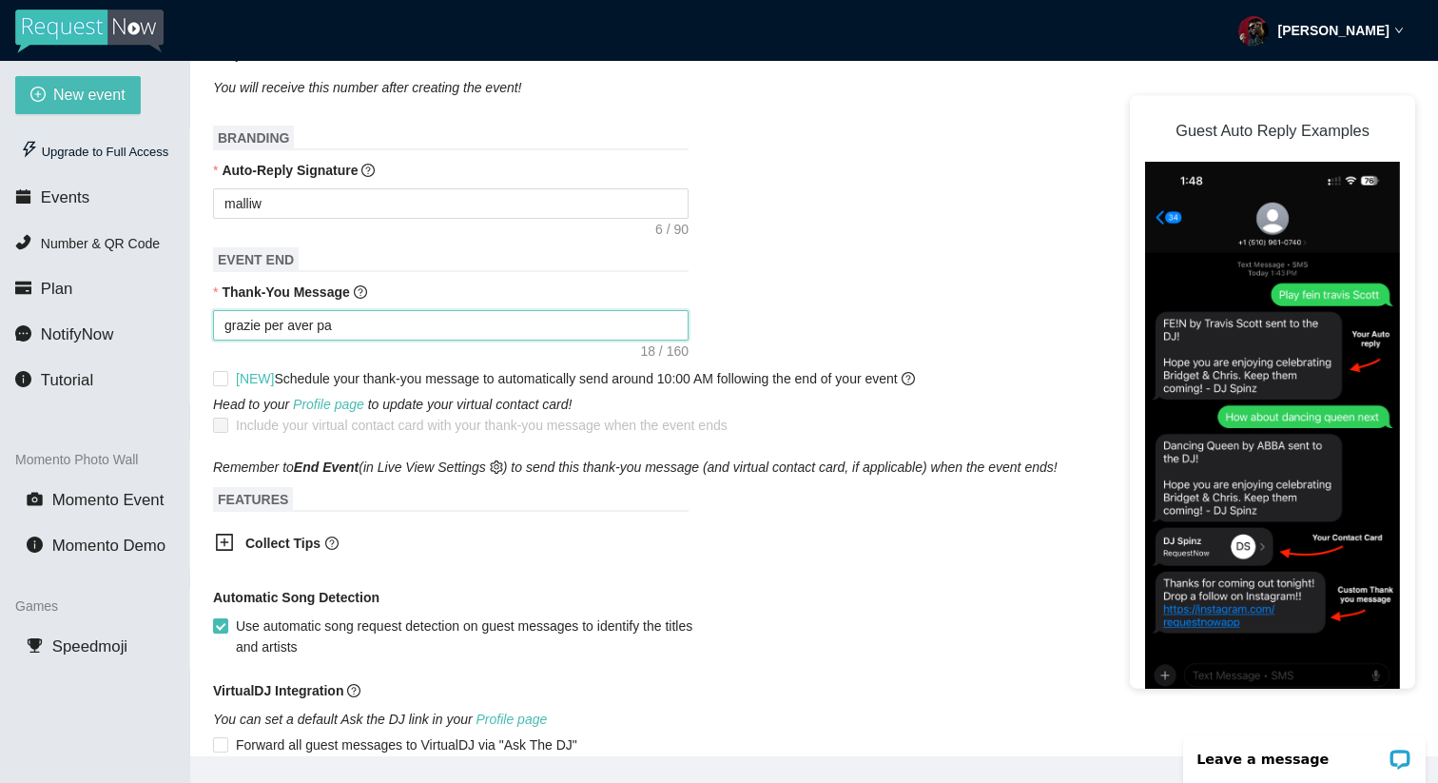
type textarea "grazie per aver par"
type textarea "grazie per aver part"
type textarea "grazie per aver parte"
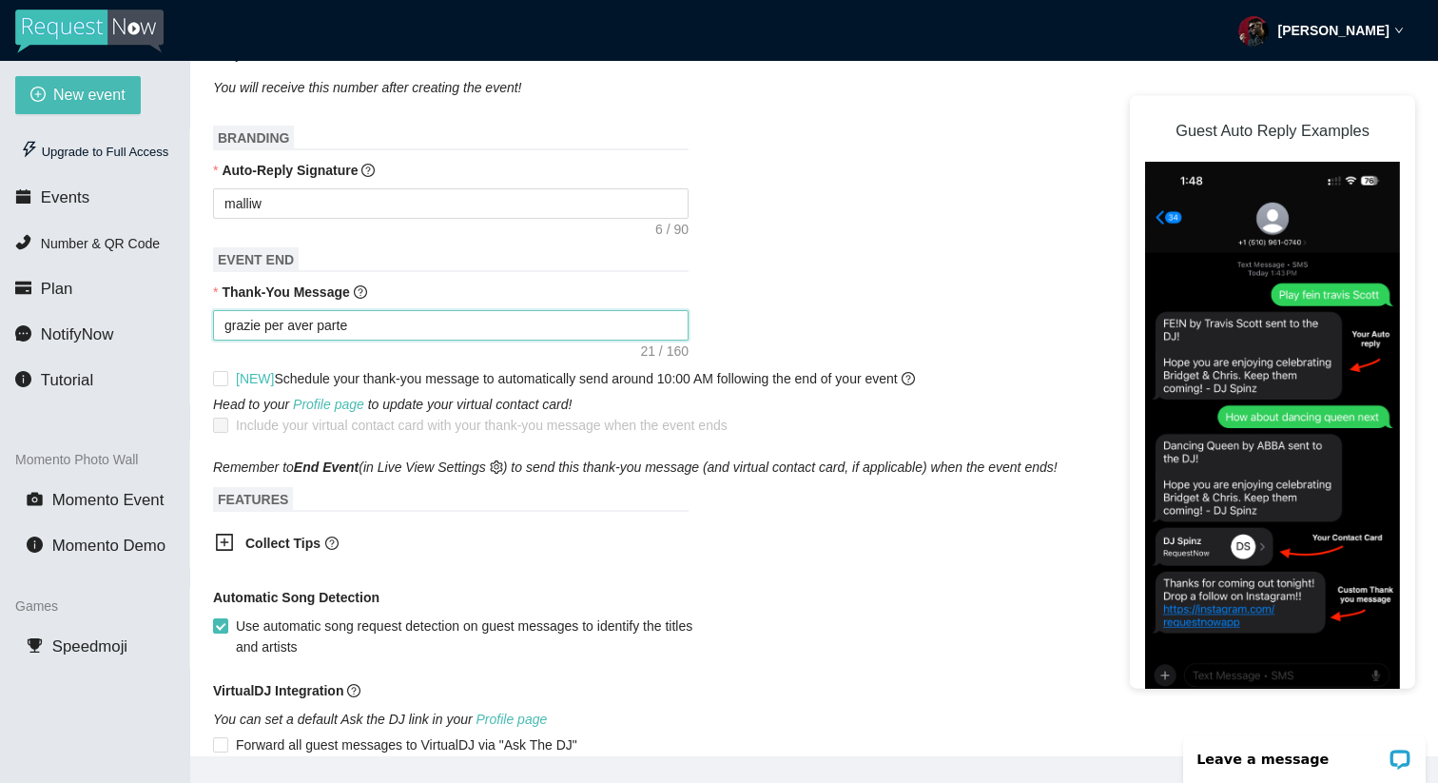
type textarea "grazie per aver partec"
type textarea "grazie per aver parteci"
type textarea "grazie per aver partecip"
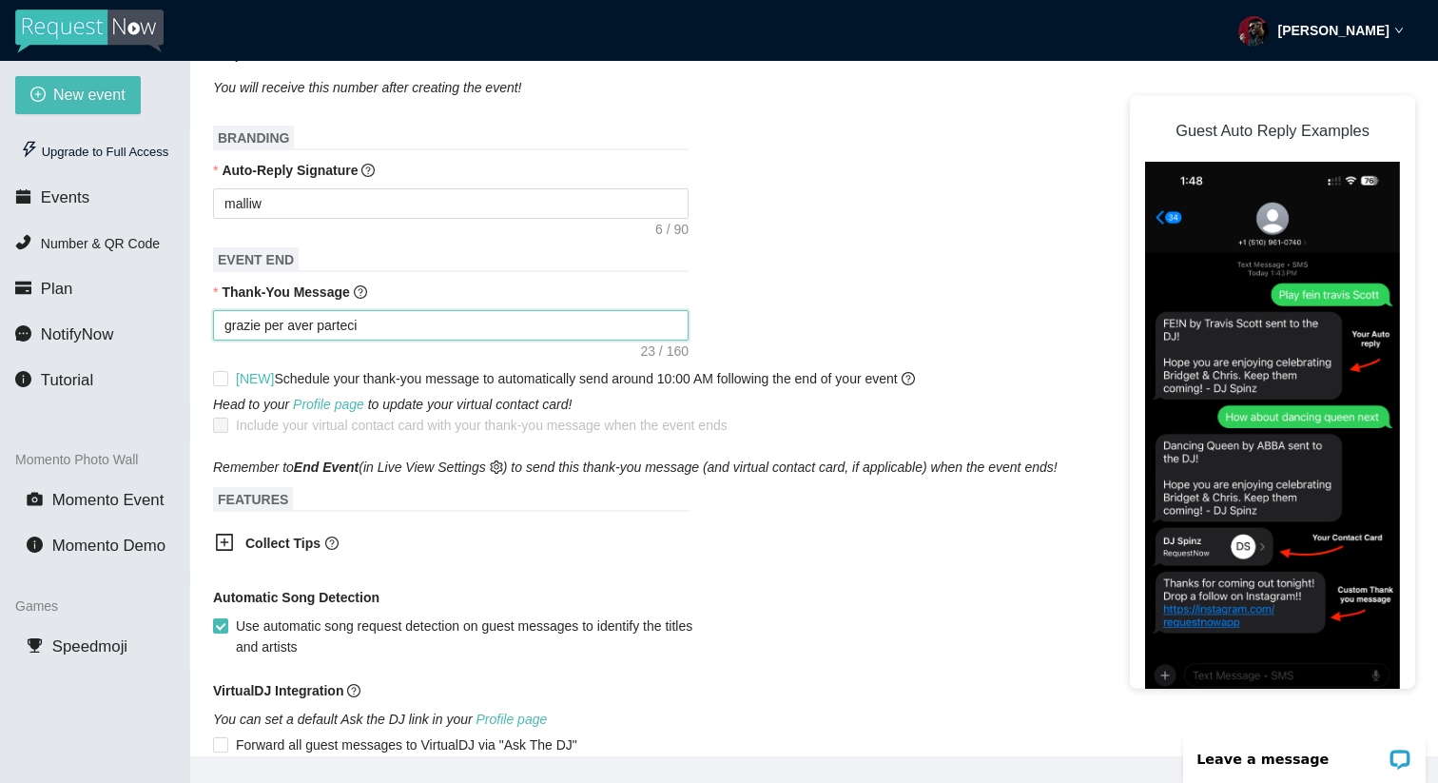
type textarea "grazie per aver partecip"
type textarea "grazie per aver partecipa"
type textarea "grazie per aver partecipat"
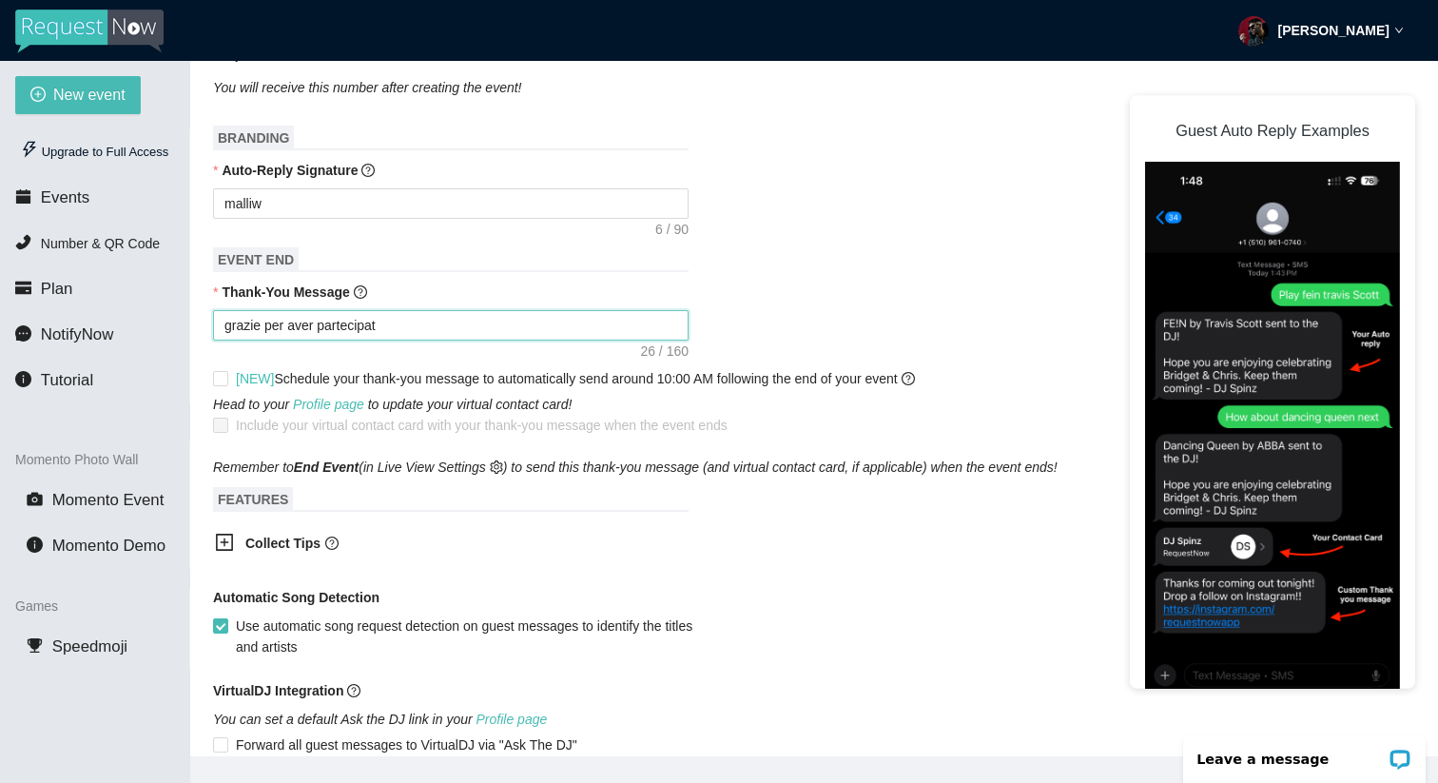
type textarea "grazie per aver partecipato"
click at [222, 378] on input "[NEW] Schedule your thank-you message to automatically send around 10:00 AM fol…" at bounding box center [219, 377] width 13 height 13
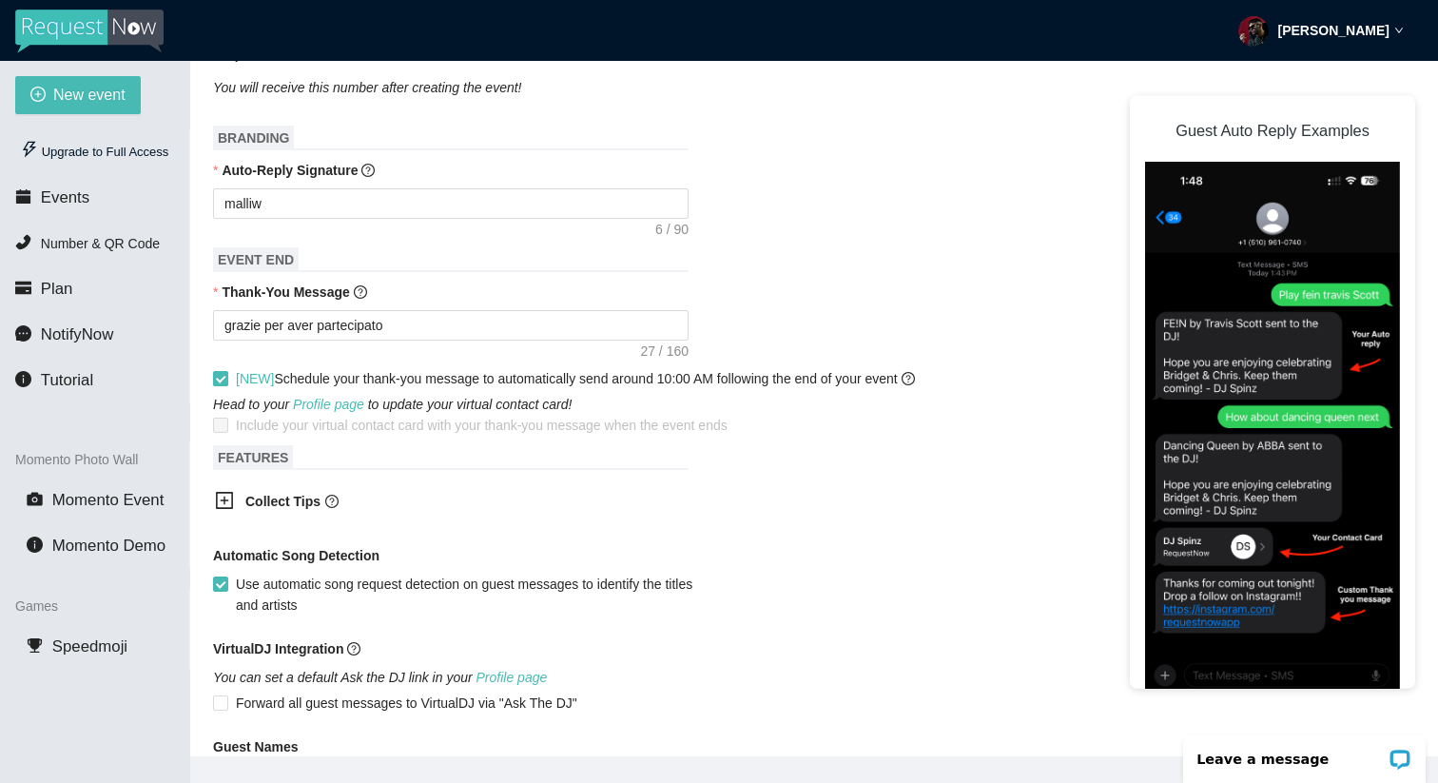
click at [222, 378] on input "[NEW] Schedule your thank-you message to automatically send around 10:00 AM fol…" at bounding box center [219, 377] width 13 height 13
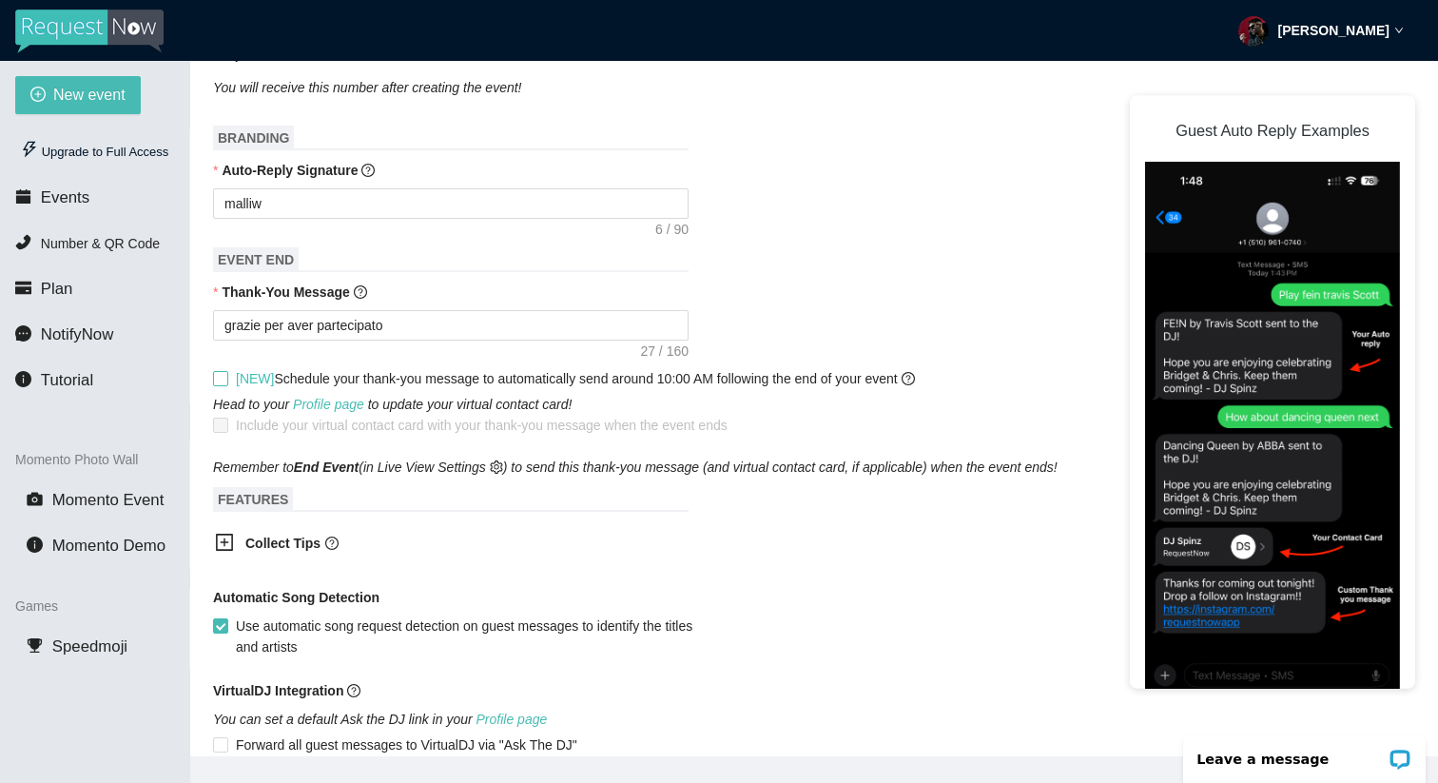
click at [222, 378] on input "[NEW] Schedule your thank-you message to automatically send around 10:00 AM fol…" at bounding box center [219, 377] width 13 height 13
checkbox input "true"
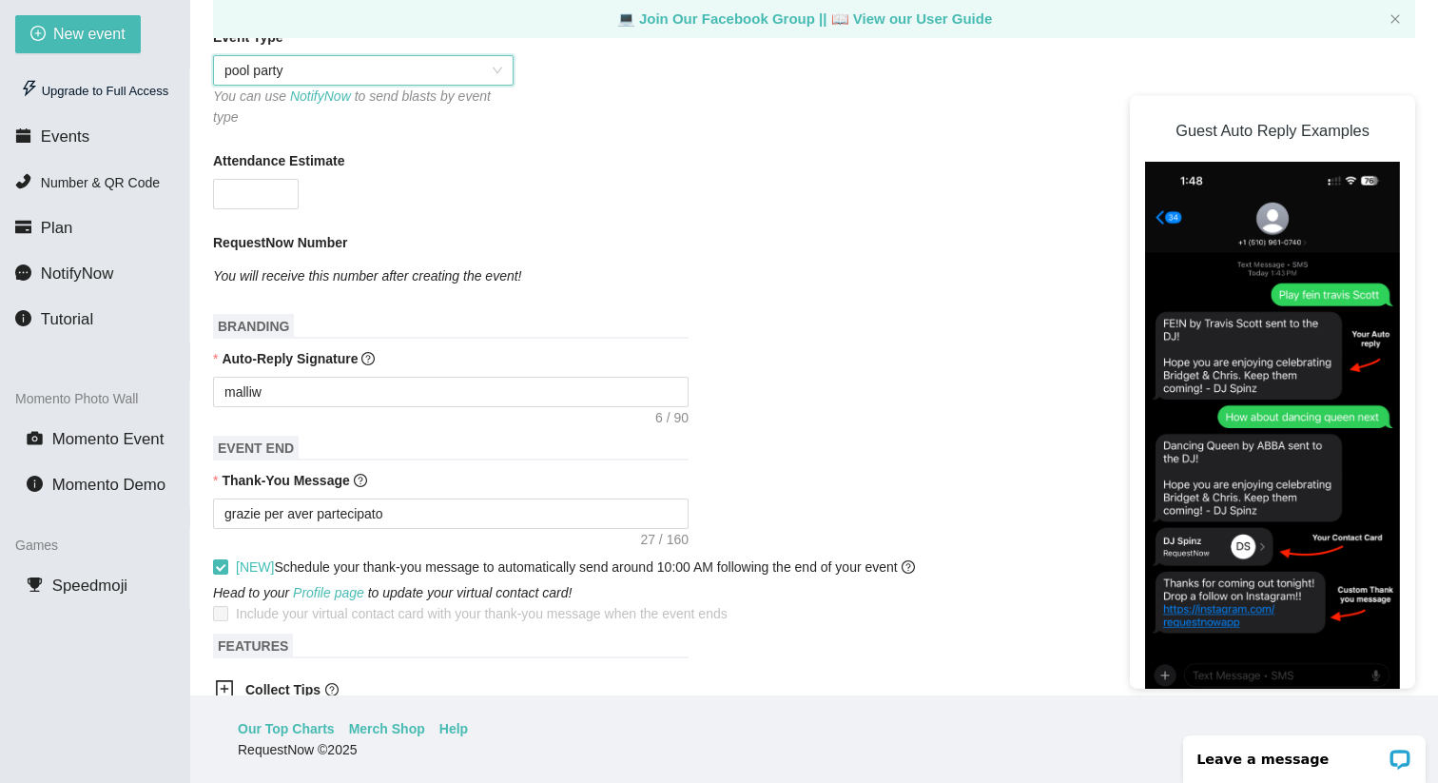
scroll to position [905, 0]
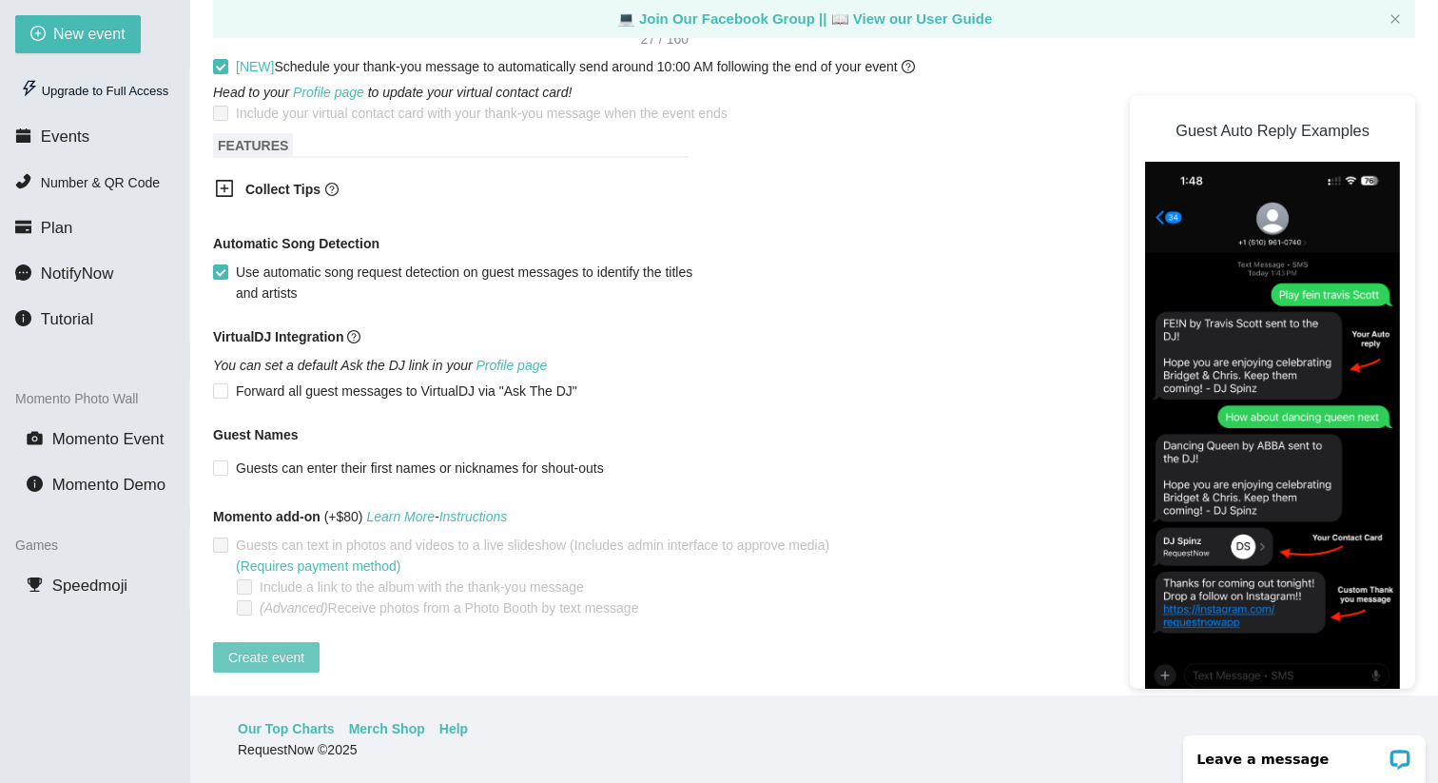
click at [286, 647] on span "Create event" at bounding box center [266, 657] width 76 height 21
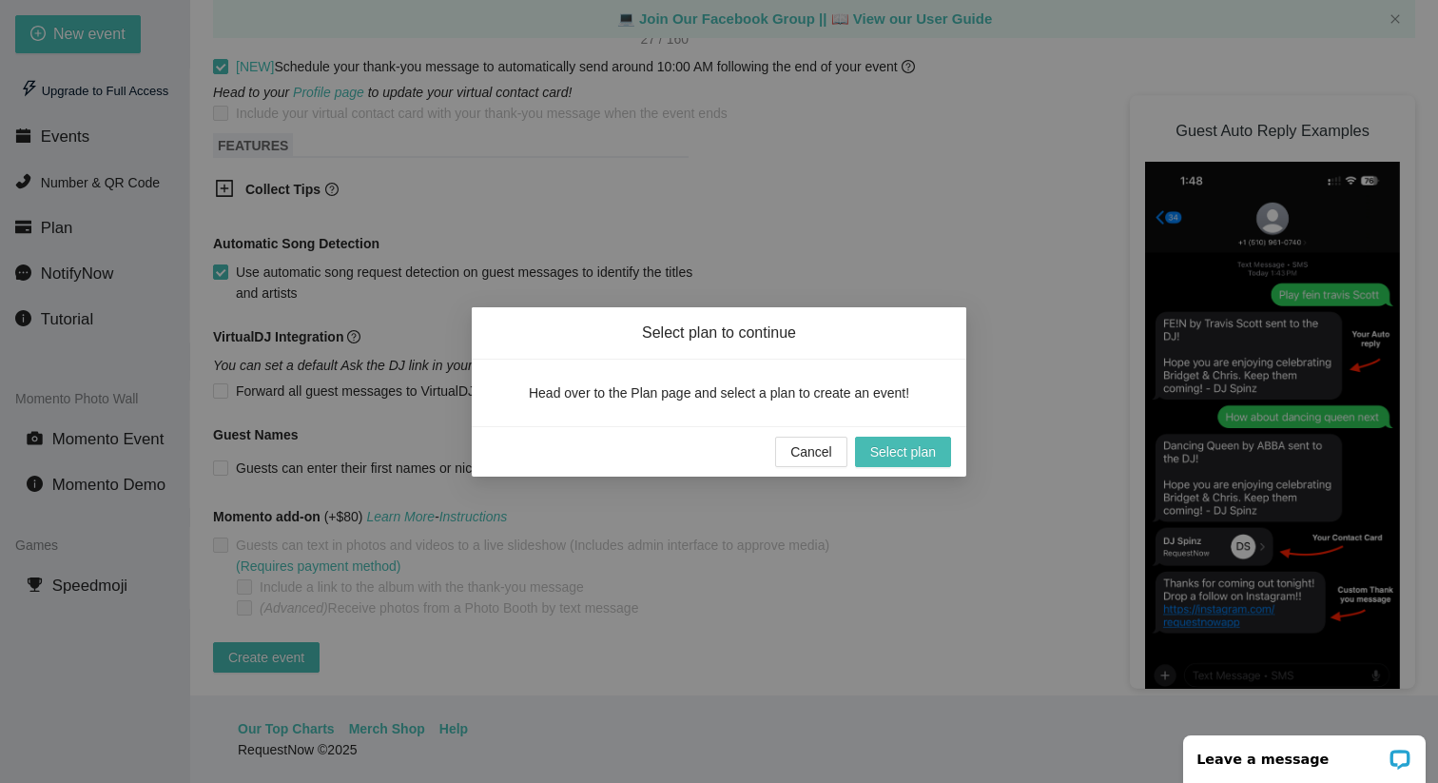
click at [907, 434] on div "Cancel Select plan" at bounding box center [719, 451] width 495 height 50
click at [899, 455] on span "Select plan" at bounding box center [903, 451] width 66 height 21
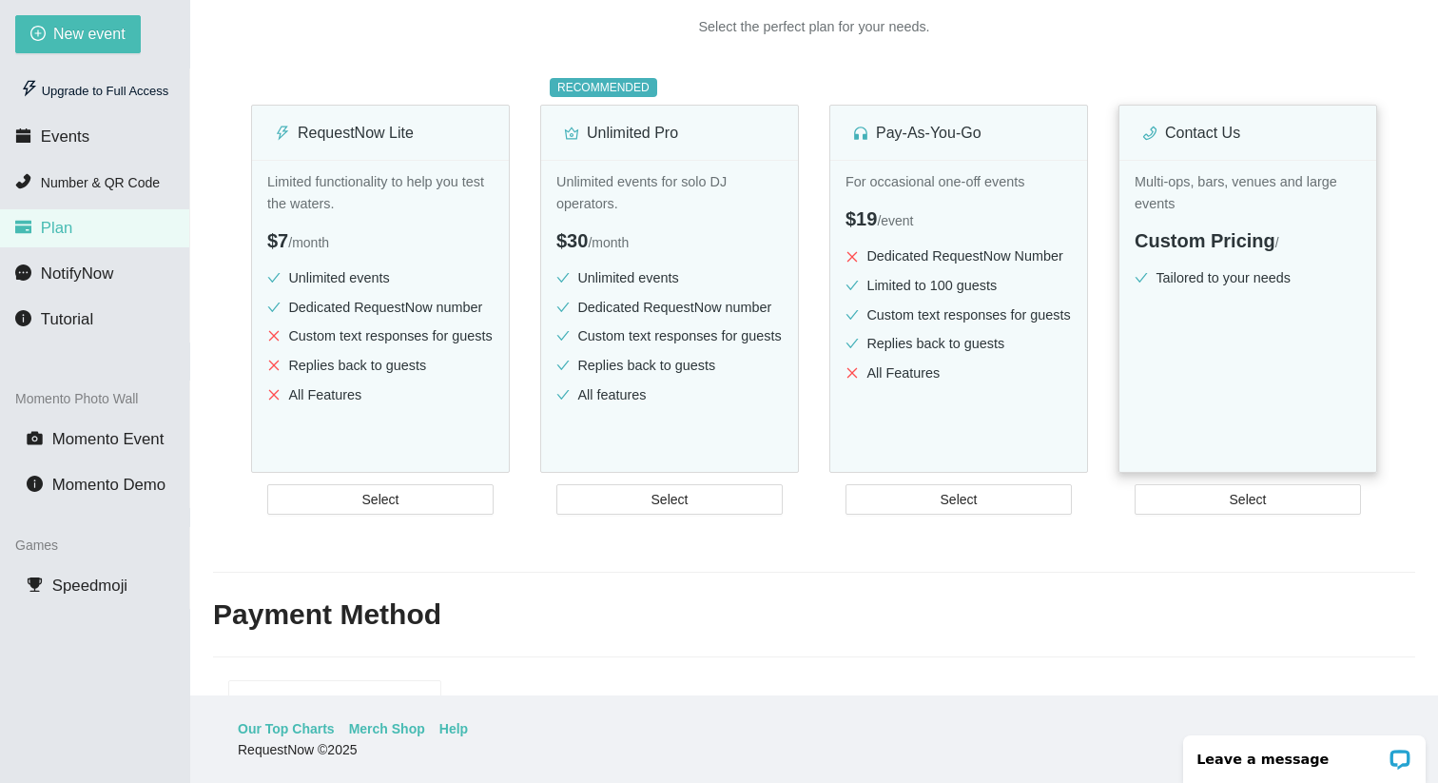
scroll to position [218, 0]
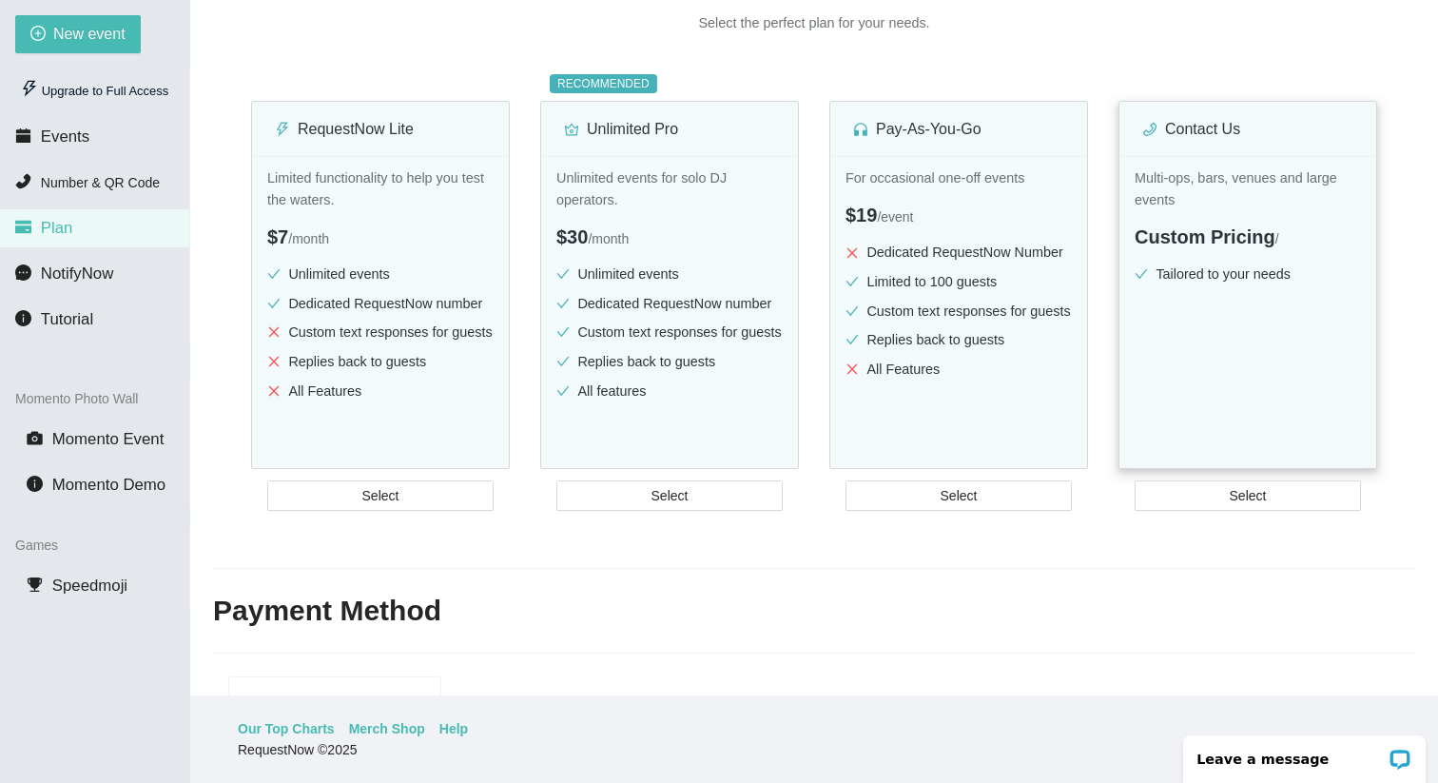
click at [1253, 405] on div "Multi-ops, bars, venues and large events Custom Pricing / Tailored to your need…" at bounding box center [1247, 339] width 257 height 366
type textarea "https://virtualdj.com/ask/DJ_Spinz"
